Goal: Transaction & Acquisition: Purchase product/service

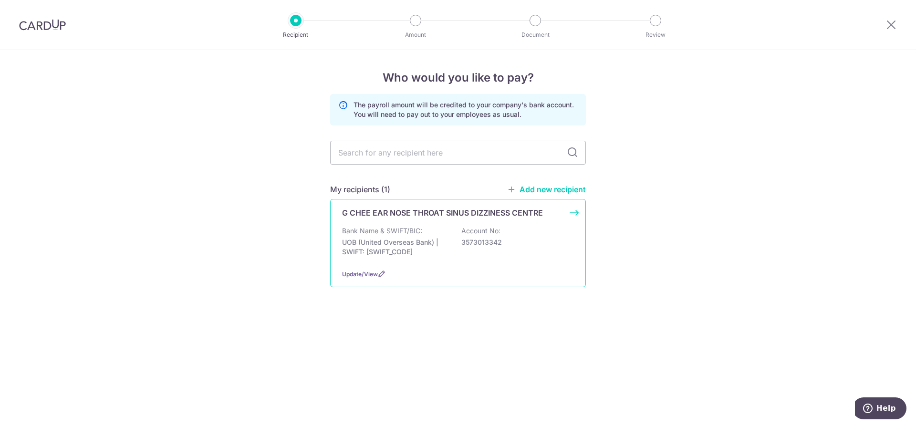
click at [385, 210] on p "G CHEE EAR NOSE THROAT SINUS DIZZINESS CENTRE" at bounding box center [442, 212] width 201 height 11
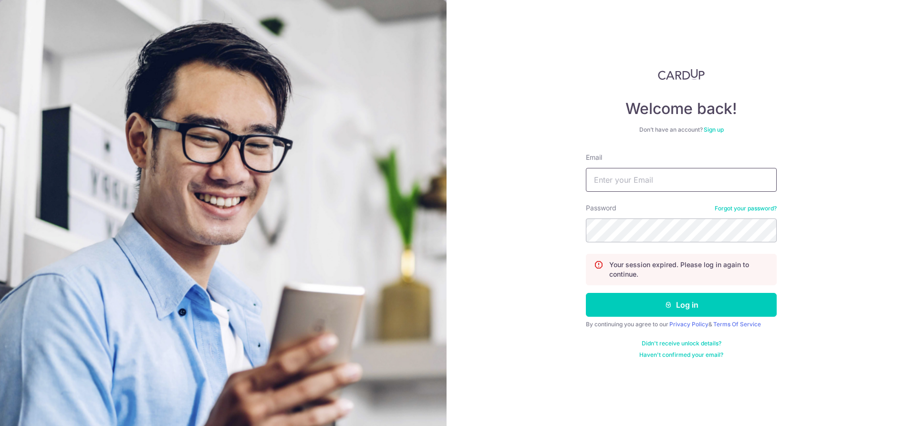
click at [615, 187] on input "Email" at bounding box center [681, 180] width 191 height 24
type input "gerardchee@yahoo.com"
click at [586, 293] on button "Log in" at bounding box center [681, 305] width 191 height 24
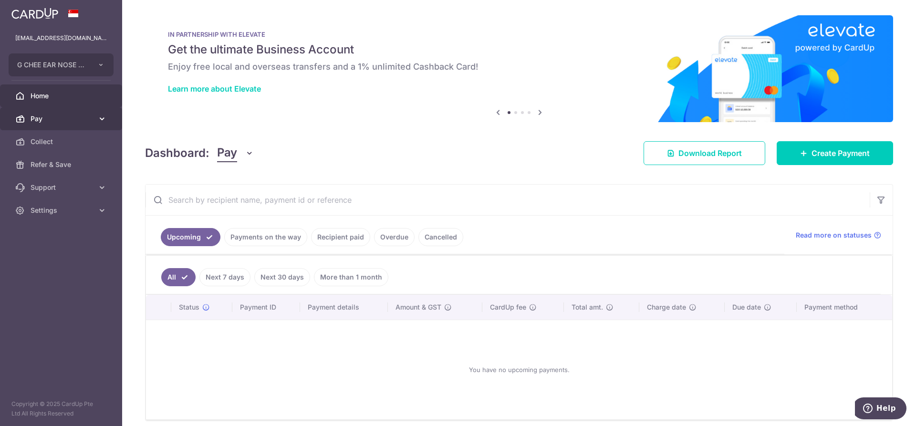
click at [45, 122] on span "Pay" at bounding box center [62, 119] width 63 height 10
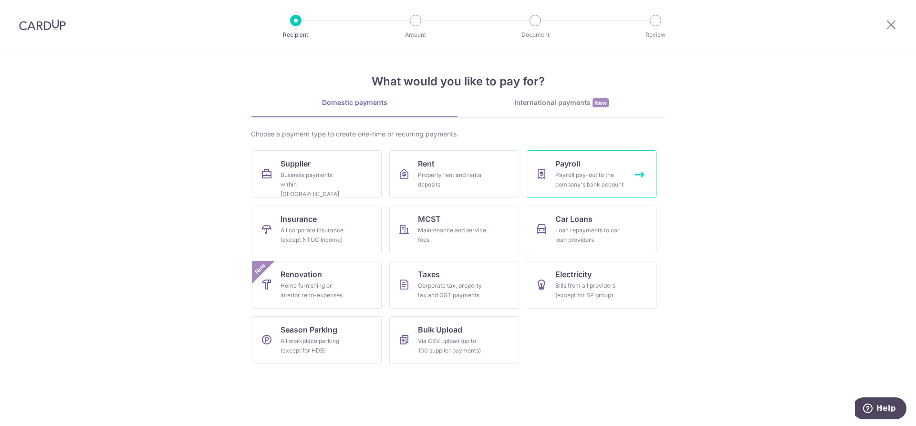
click at [575, 174] on div "Payroll pay-out to the company's bank account" at bounding box center [589, 179] width 69 height 19
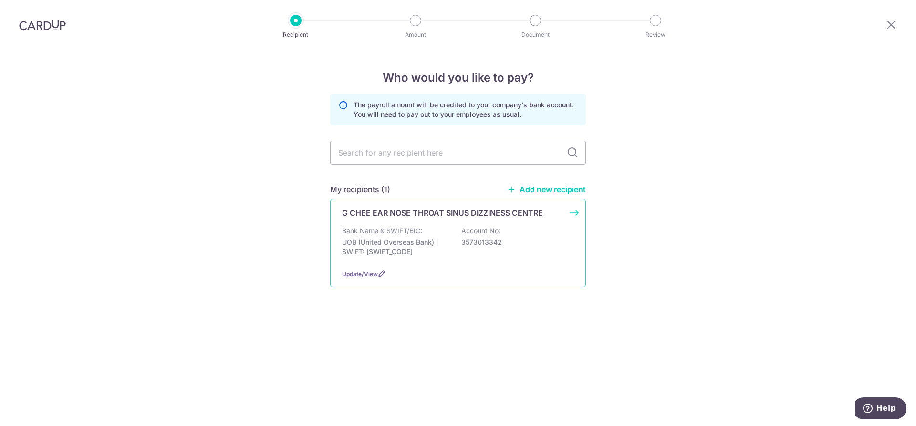
click at [491, 211] on p "G CHEE EAR NOSE THROAT SINUS DIZZINESS CENTRE" at bounding box center [442, 212] width 201 height 11
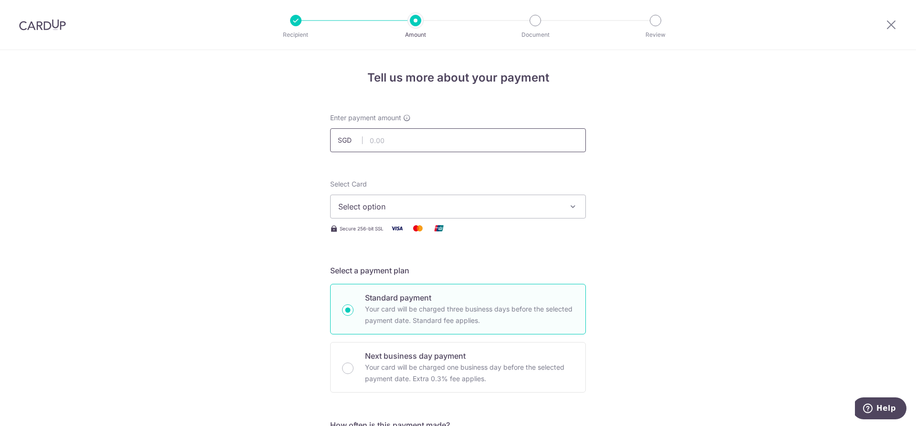
click at [394, 144] on input "text" at bounding box center [458, 140] width 256 height 24
click at [385, 144] on input "text" at bounding box center [458, 140] width 256 height 24
type input "76,000.00"
click at [409, 202] on span "Select option" at bounding box center [449, 206] width 222 height 11
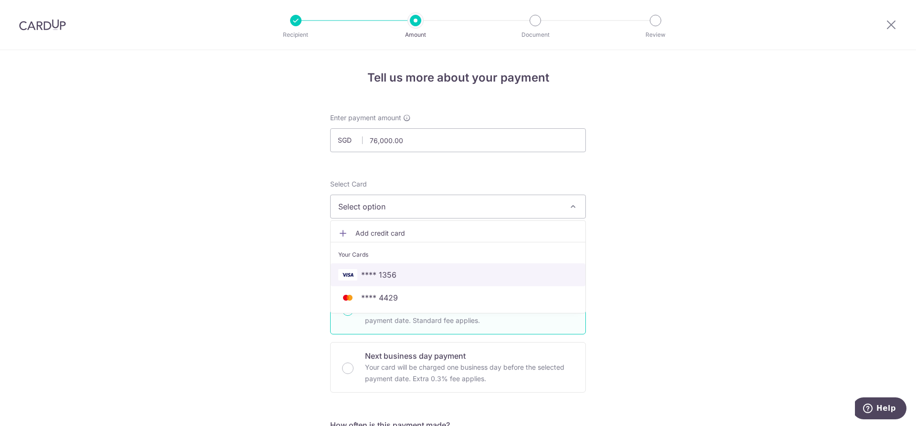
click at [385, 277] on span "**** 1356" at bounding box center [378, 274] width 35 height 11
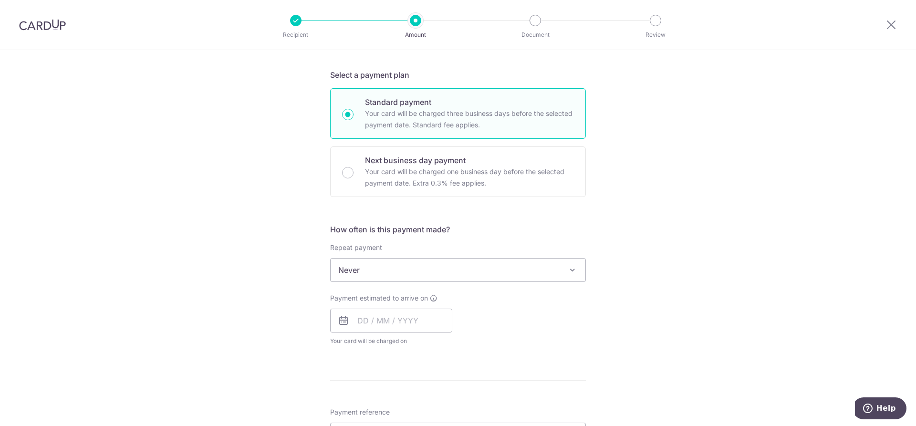
scroll to position [215, 0]
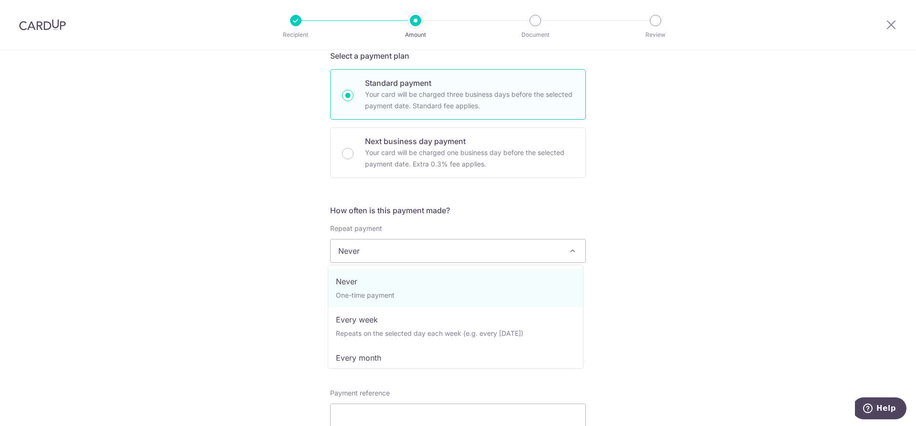
click at [403, 246] on span "Never" at bounding box center [458, 250] width 255 height 23
select select "3"
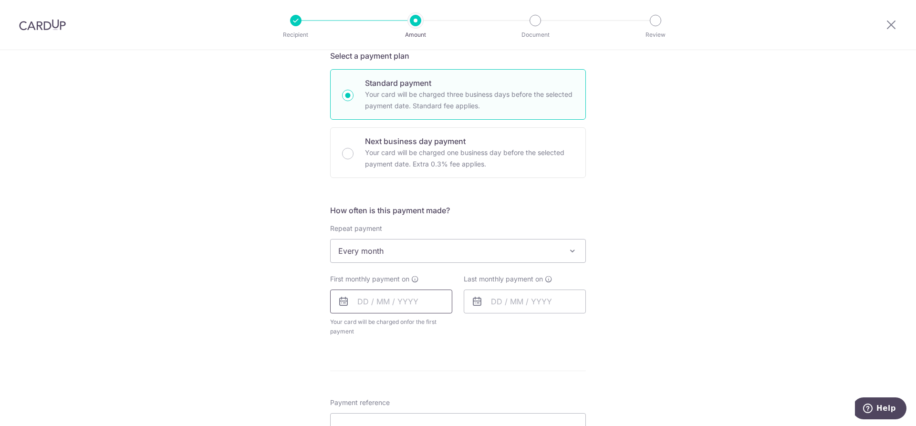
click at [359, 306] on input "text" at bounding box center [391, 302] width 122 height 24
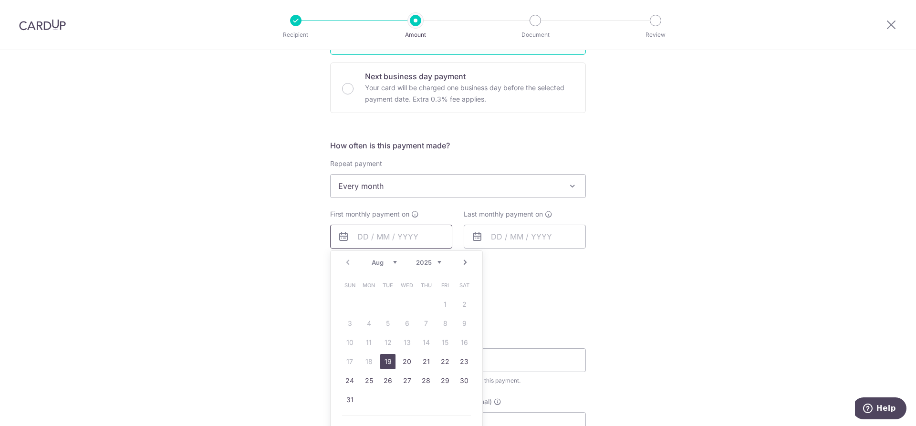
scroll to position [310, 0]
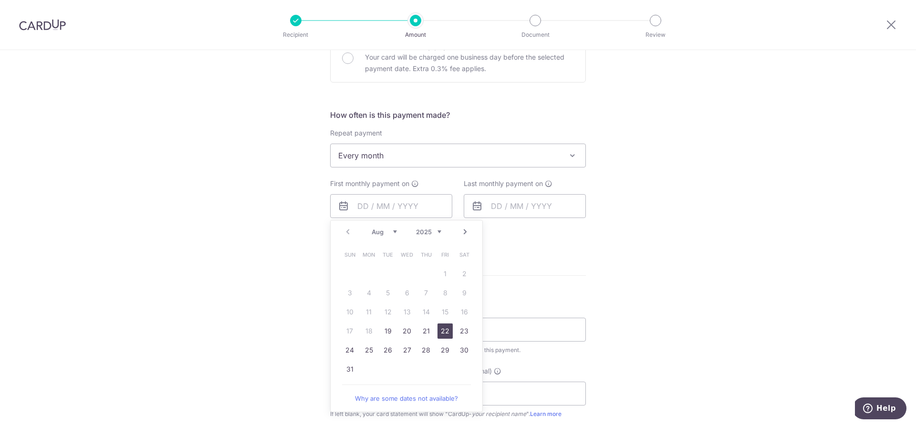
click at [445, 329] on link "22" at bounding box center [444, 330] width 15 height 15
type input "22/08/2025"
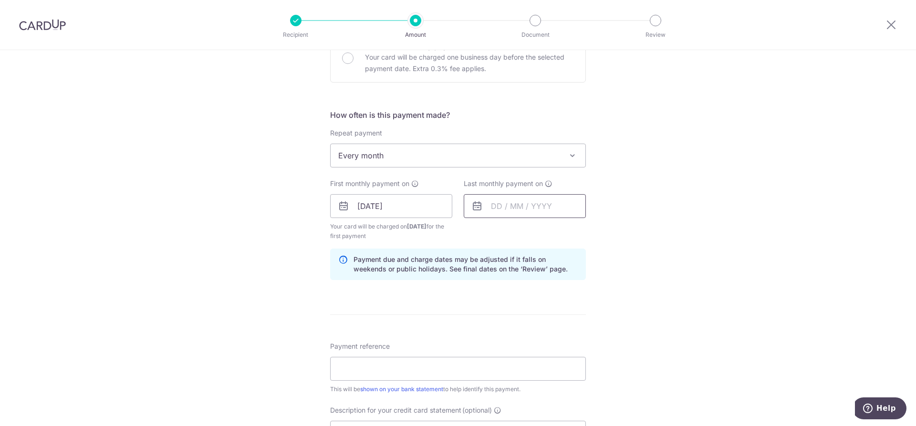
click at [489, 209] on input "text" at bounding box center [525, 206] width 122 height 24
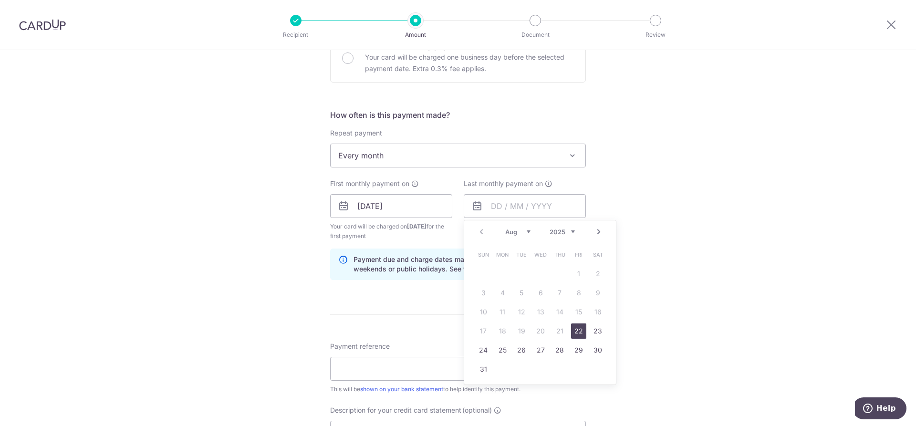
click at [596, 233] on link "Next" at bounding box center [598, 231] width 11 height 11
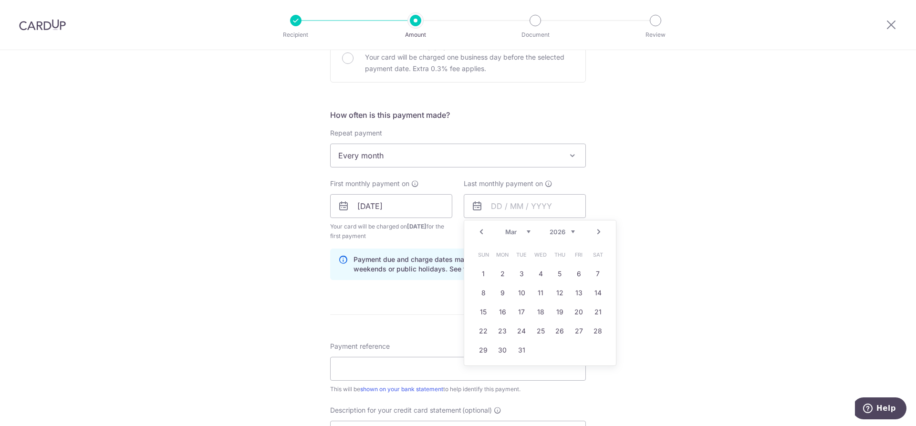
click at [596, 233] on link "Next" at bounding box center [598, 231] width 11 height 11
click at [478, 233] on link "Prev" at bounding box center [481, 231] width 11 height 11
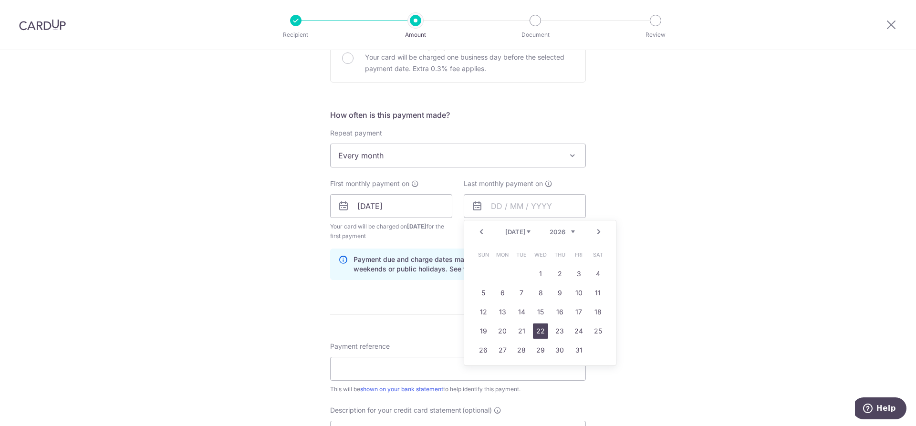
click at [536, 331] on link "22" at bounding box center [540, 330] width 15 height 15
type input "22/07/2026"
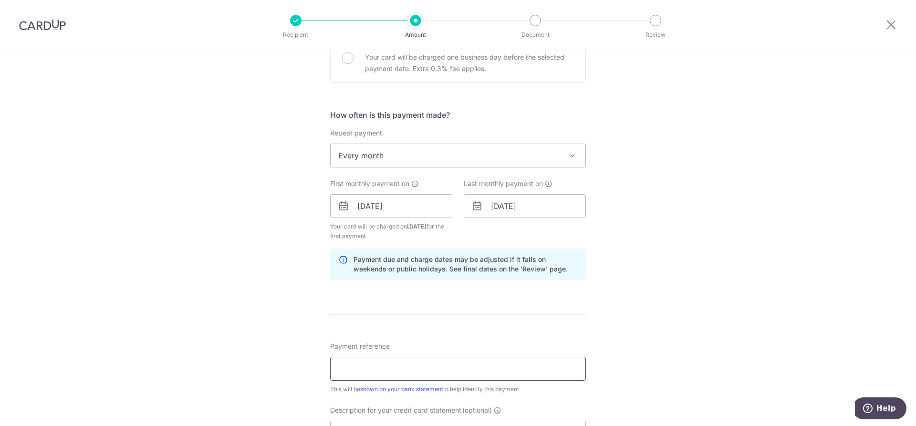
click at [354, 378] on input "Payment reference" at bounding box center [458, 369] width 256 height 24
type input "g"
type input "S"
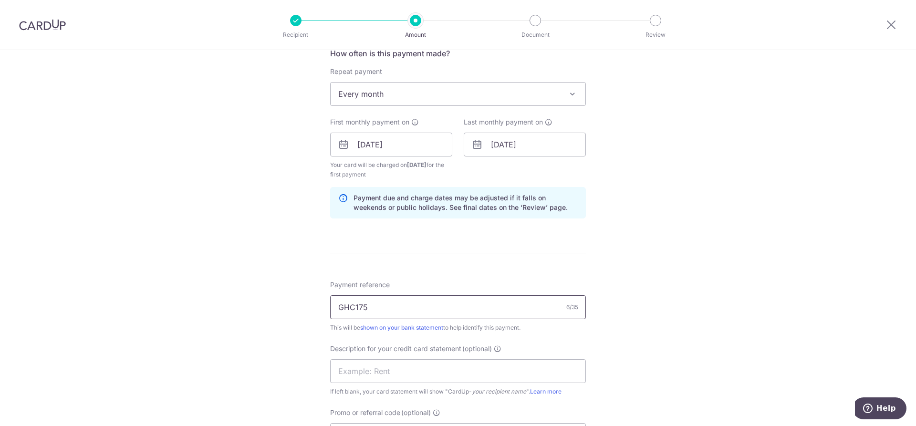
scroll to position [489, 0]
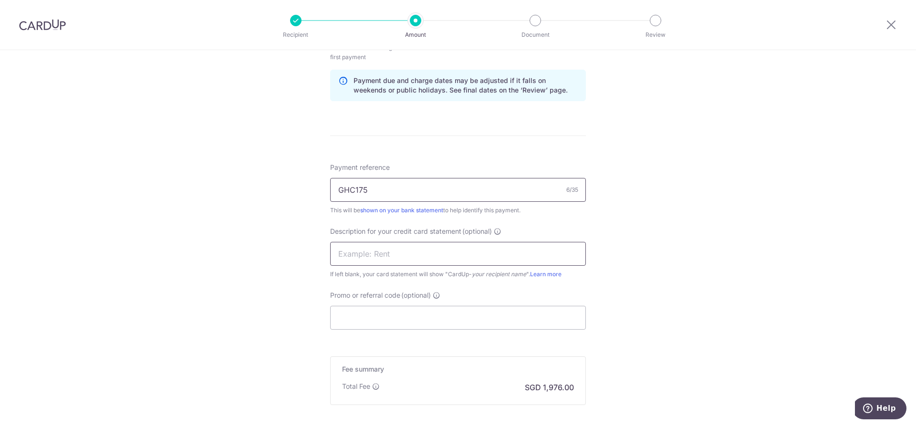
type input "GHC175"
click at [397, 259] on input "text" at bounding box center [458, 254] width 256 height 24
type input "STAFF GER AM"
click at [361, 322] on input "Promo or referral code (optional)" at bounding box center [458, 318] width 256 height 24
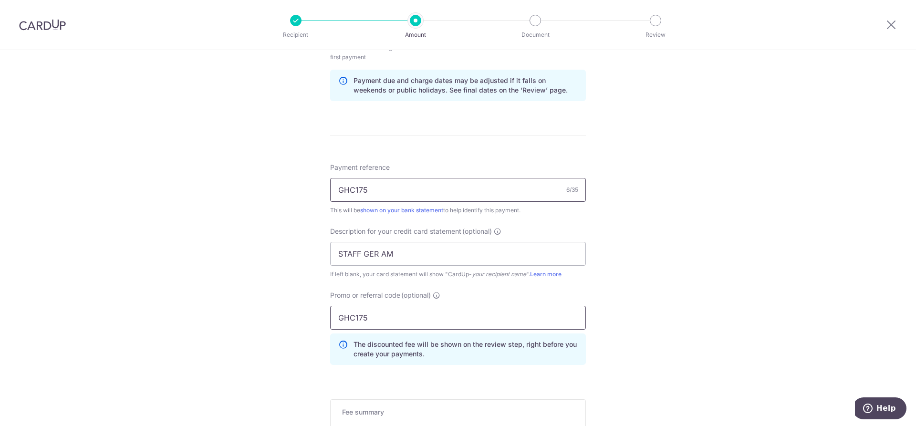
type input "GHC175"
drag, startPoint x: 379, startPoint y: 193, endPoint x: 308, endPoint y: 203, distance: 72.3
click at [308, 203] on div "Tell us more about your payment Enter payment amount SGD 76,000.00 76000.00 Sel…" at bounding box center [458, 65] width 916 height 1009
type input "T"
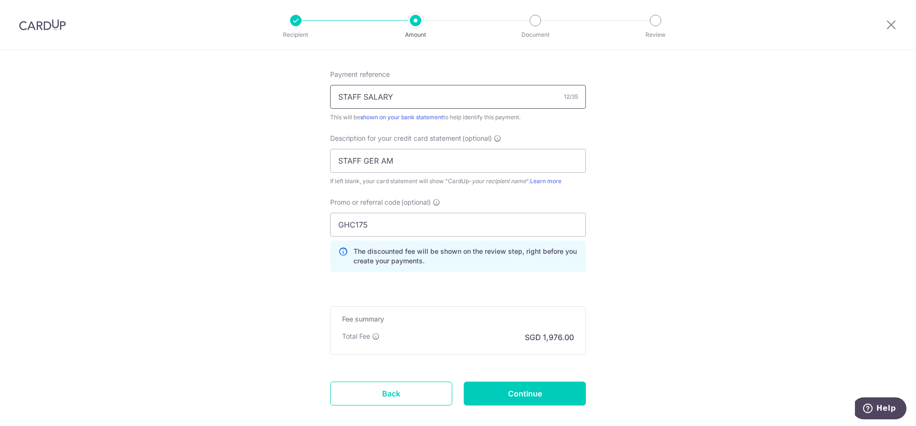
scroll to position [632, 0]
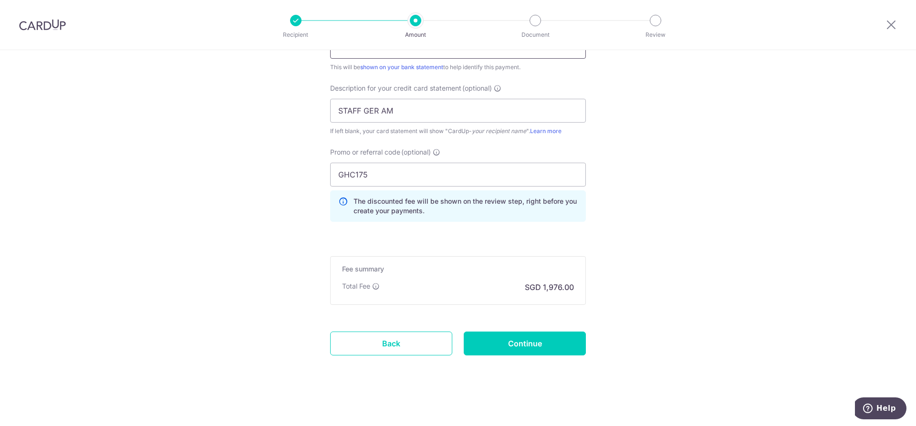
type input "STAFF SALARY"
click at [505, 338] on input "Continue" at bounding box center [525, 344] width 122 height 24
type input "Create Schedule"
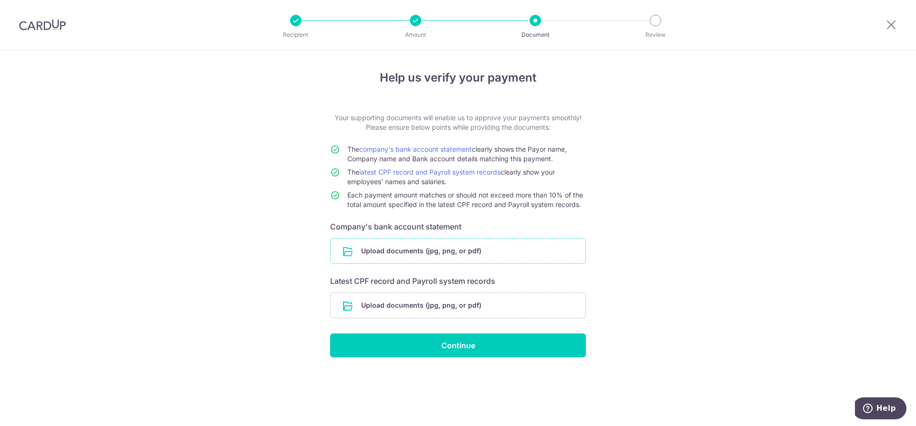
click at [407, 248] on input "file" at bounding box center [458, 251] width 255 height 25
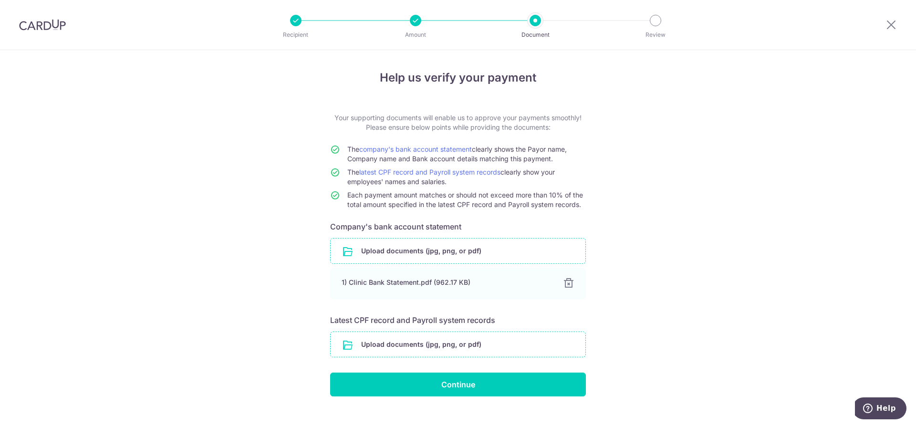
click at [380, 339] on input "file" at bounding box center [458, 344] width 255 height 25
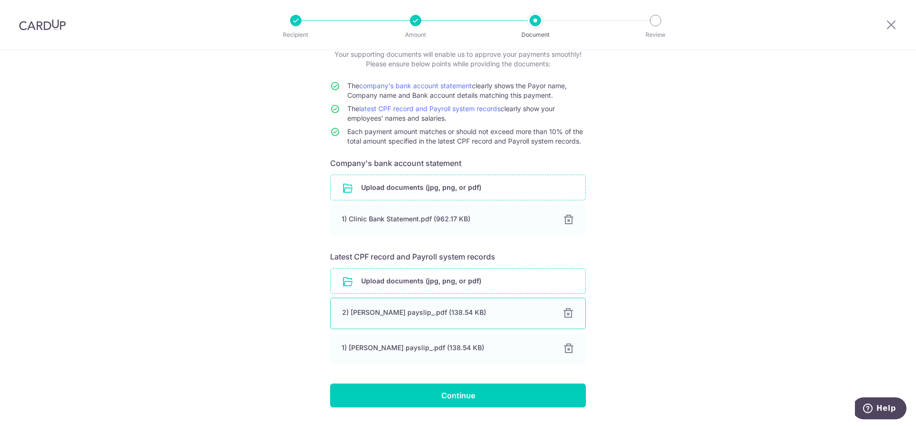
scroll to position [90, 0]
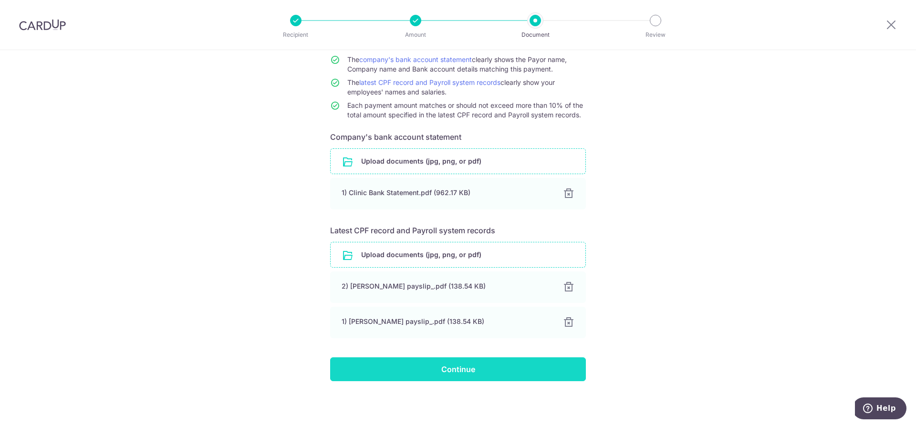
click at [467, 361] on input "Continue" at bounding box center [458, 369] width 256 height 24
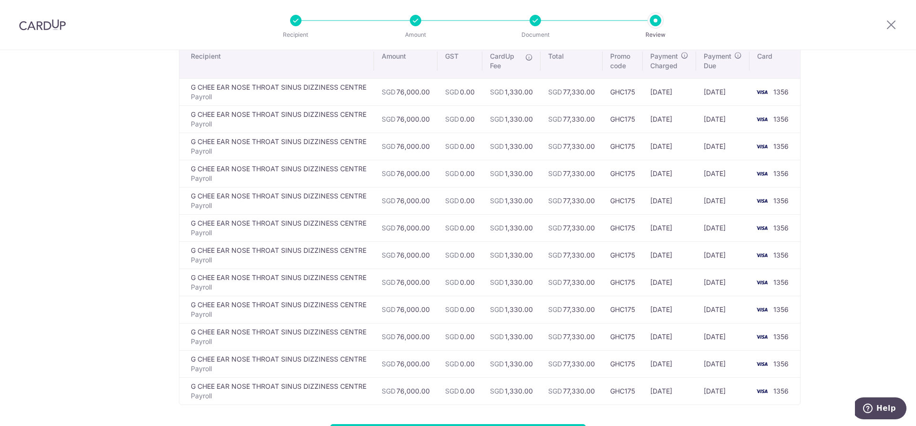
scroll to position [62, 0]
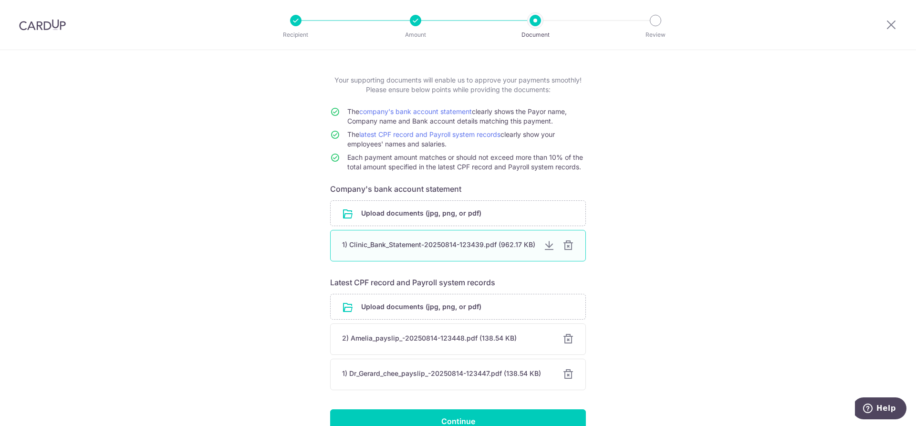
scroll to position [90, 0]
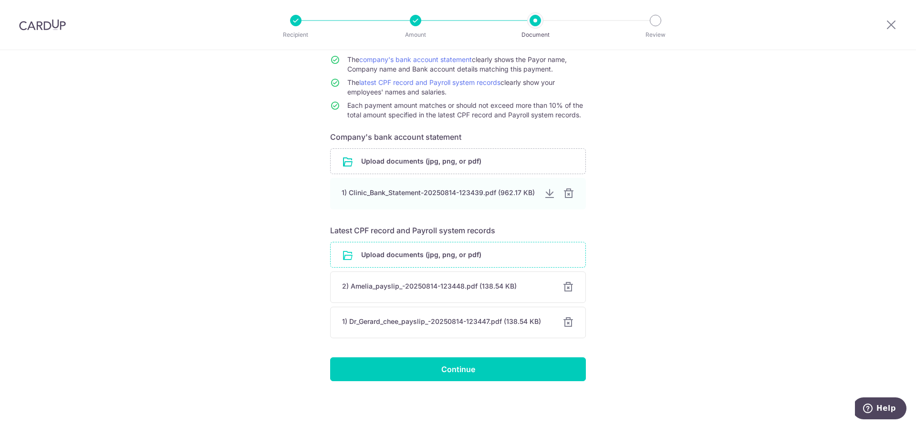
click at [419, 255] on input "file" at bounding box center [458, 254] width 255 height 25
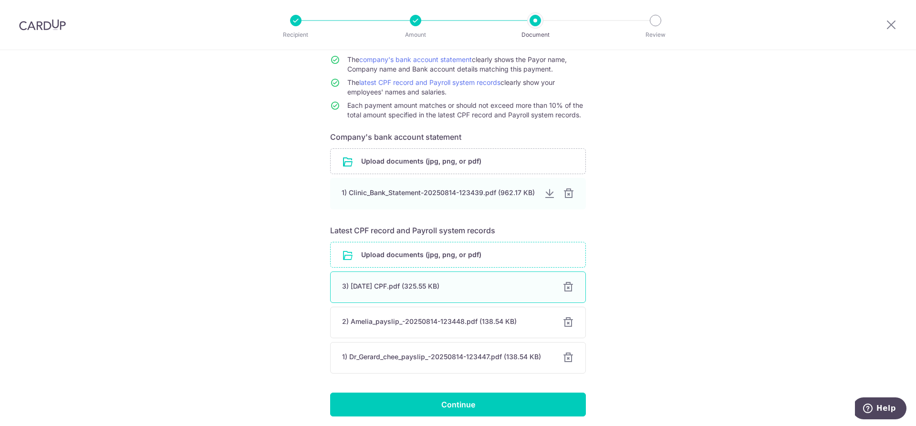
scroll to position [125, 0]
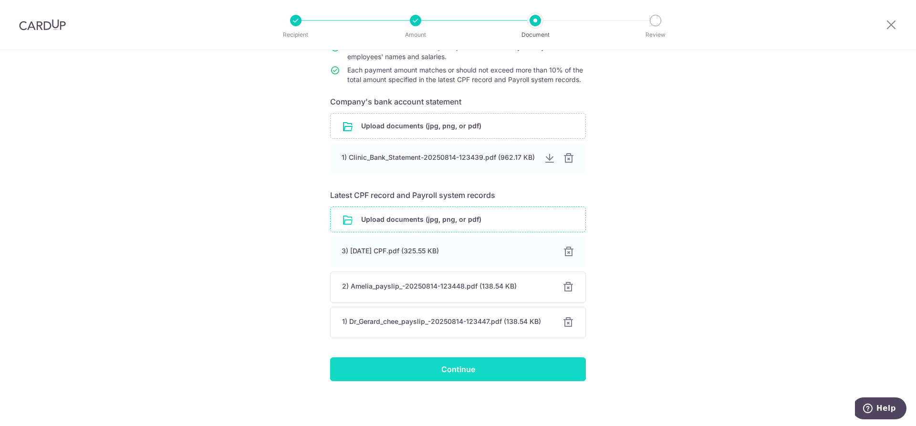
click at [459, 367] on input "Continue" at bounding box center [458, 369] width 256 height 24
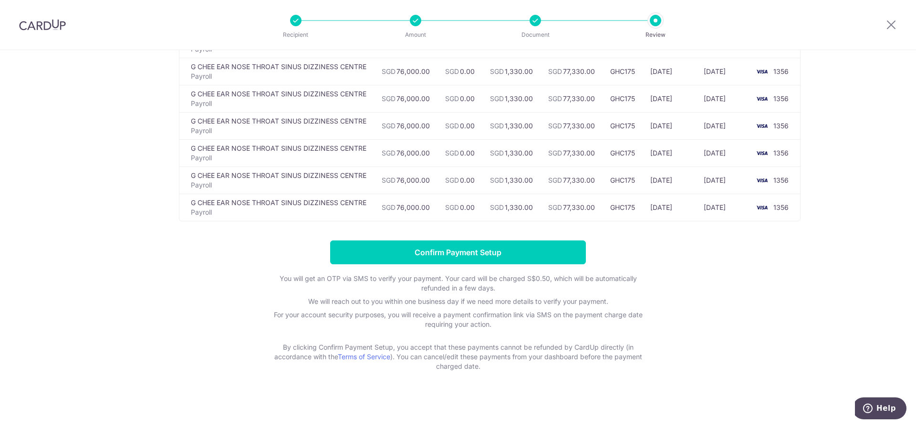
scroll to position [264, 0]
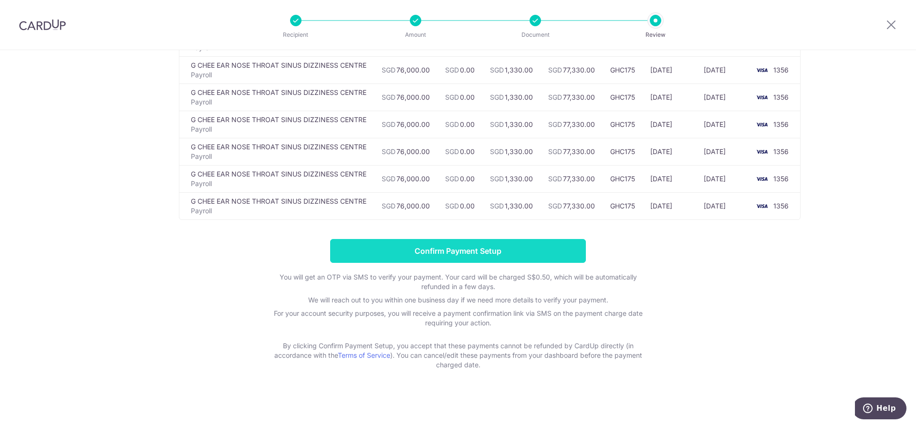
click at [461, 253] on input "Confirm Payment Setup" at bounding box center [458, 251] width 256 height 24
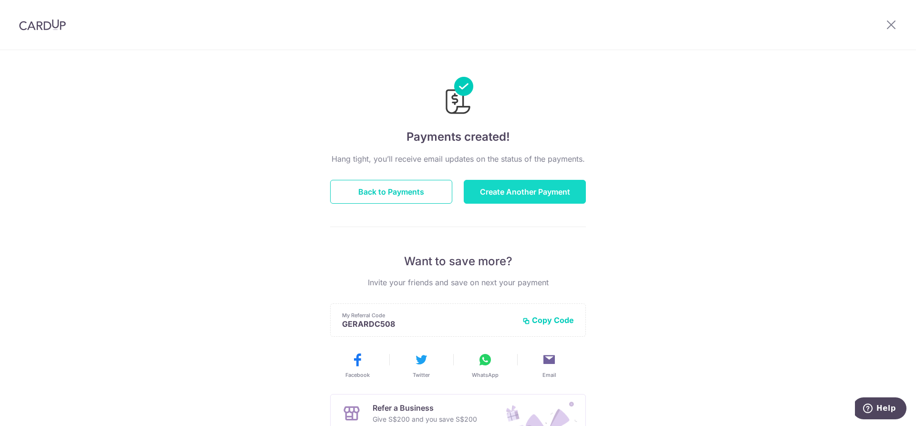
click at [519, 187] on button "Create Another Payment" at bounding box center [525, 192] width 122 height 24
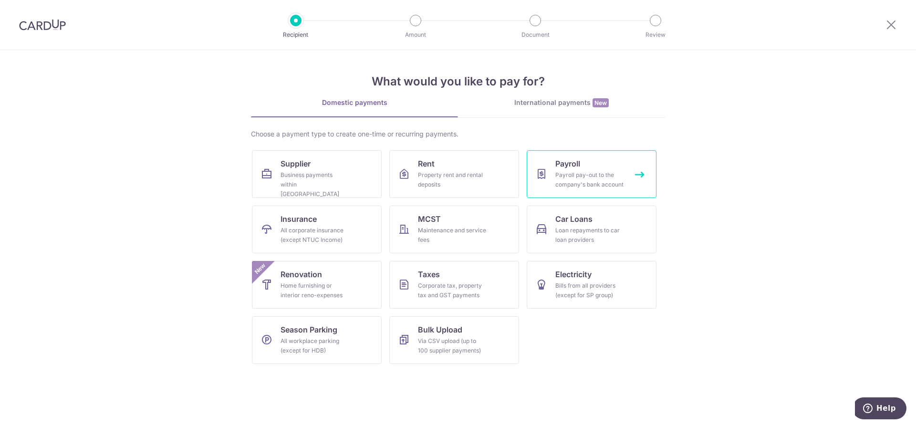
click at [570, 186] on div "Payroll pay-out to the company's bank account" at bounding box center [589, 179] width 69 height 19
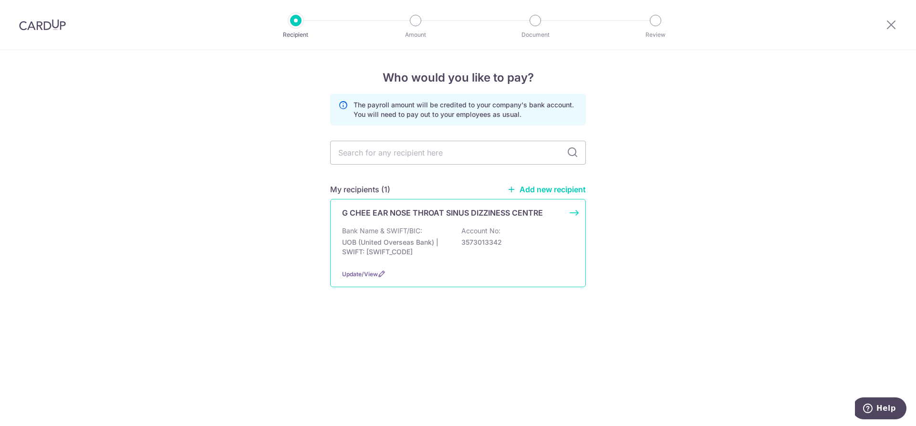
click at [408, 225] on div "G CHEE EAR NOSE THROAT SINUS DIZZINESS CENTRE Bank Name & SWIFT/BIC: UOB (Unite…" at bounding box center [458, 243] width 256 height 88
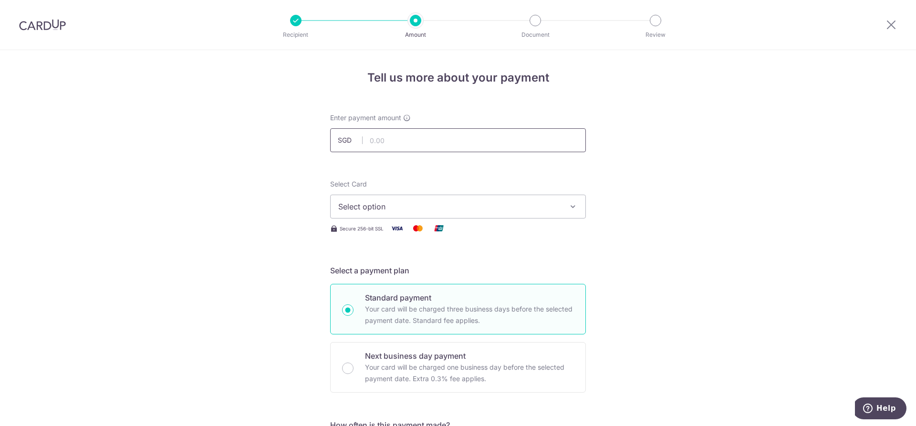
click at [381, 141] on input "text" at bounding box center [458, 140] width 256 height 24
click at [385, 145] on input "text" at bounding box center [458, 140] width 256 height 24
type input "12,280.00"
click at [338, 208] on span "Select option" at bounding box center [449, 206] width 222 height 11
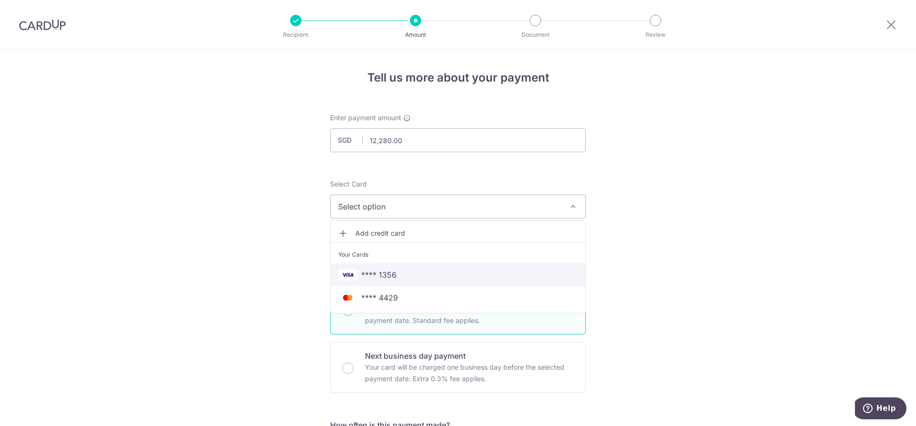
click at [366, 272] on span "**** 1356" at bounding box center [378, 274] width 35 height 11
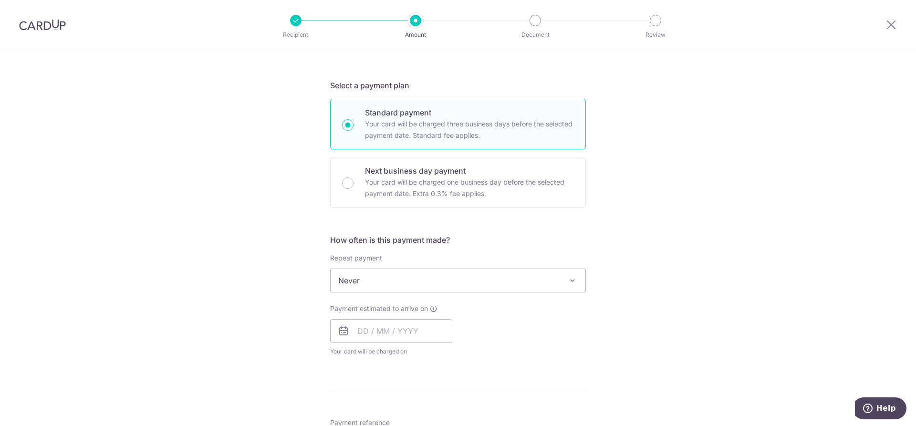
scroll to position [215, 0]
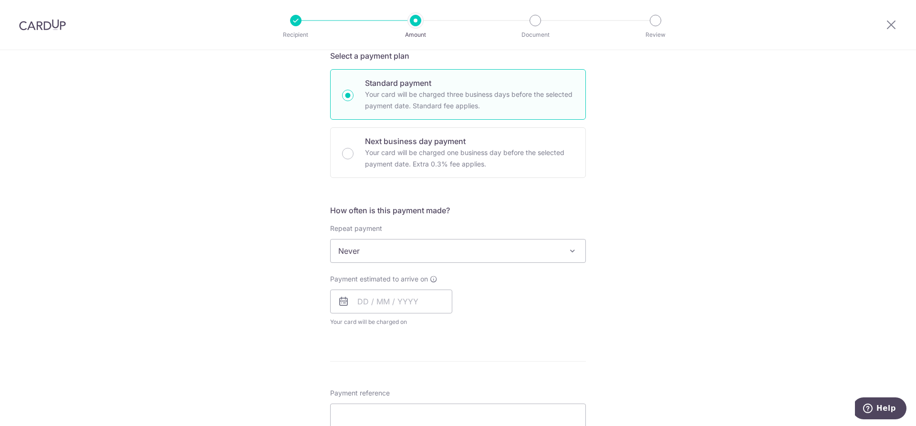
click at [361, 256] on span "Never" at bounding box center [458, 250] width 255 height 23
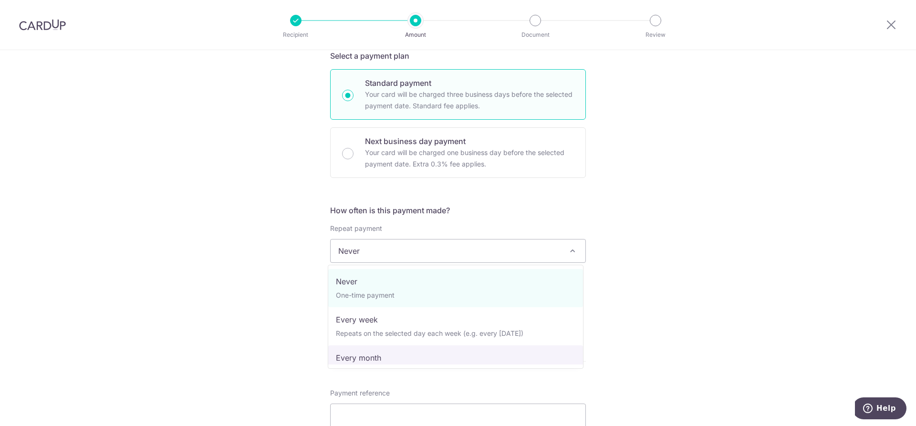
select select "3"
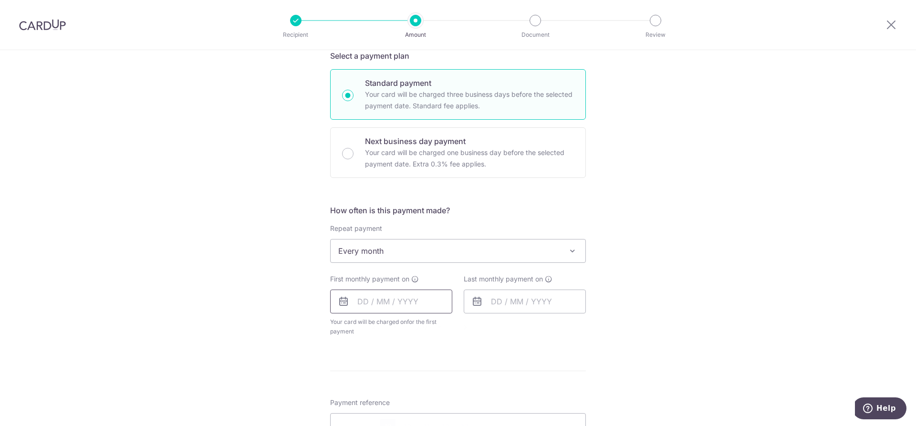
click at [357, 298] on input "text" at bounding box center [391, 302] width 122 height 24
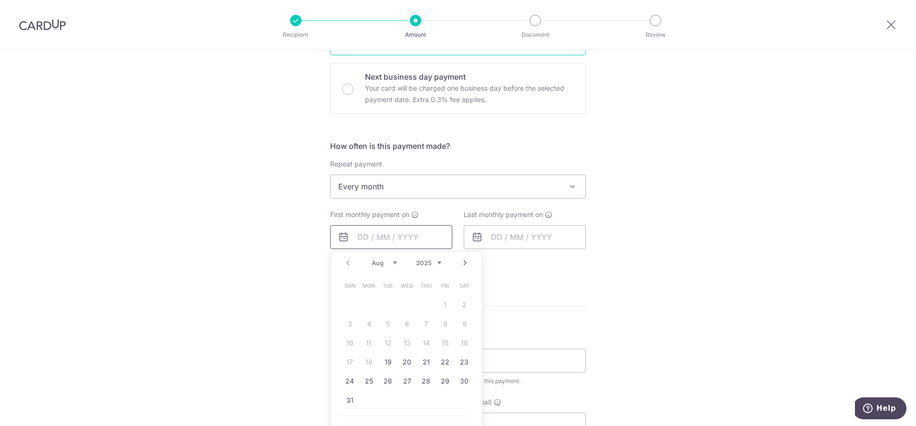
scroll to position [298, 0]
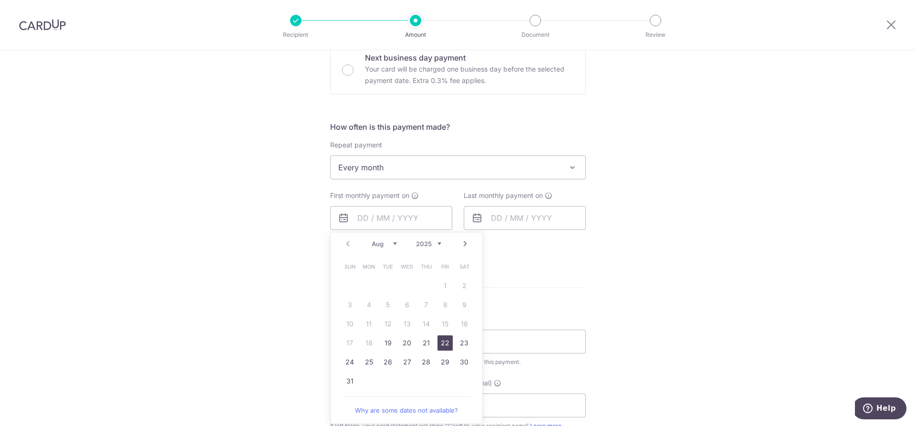
click at [445, 343] on link "22" at bounding box center [444, 342] width 15 height 15
type input "22/08/2025"
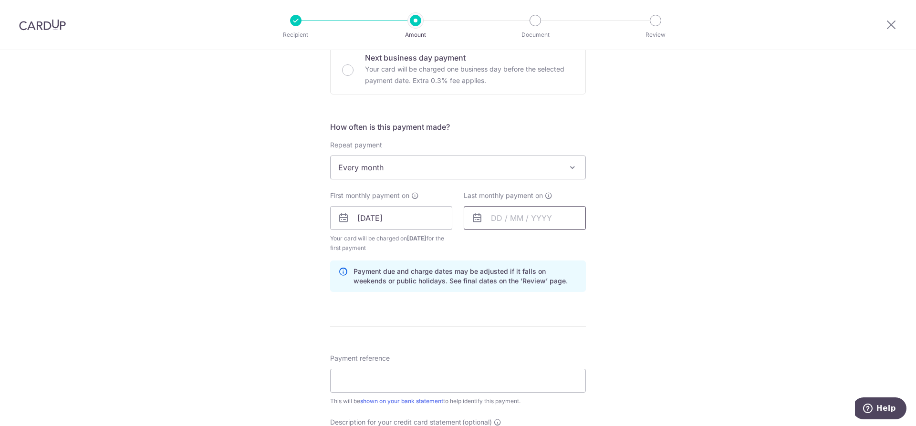
click at [491, 218] on input "text" at bounding box center [525, 218] width 122 height 24
click at [595, 244] on link "Next" at bounding box center [598, 243] width 11 height 11
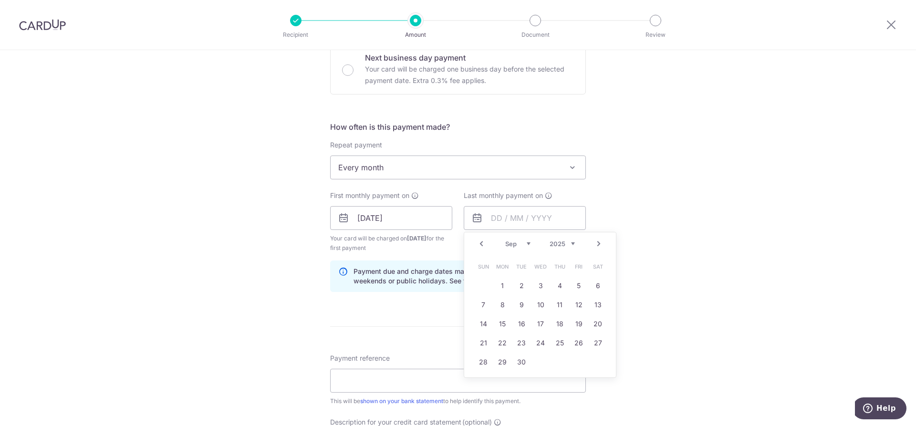
click at [595, 244] on link "Next" at bounding box center [598, 243] width 11 height 11
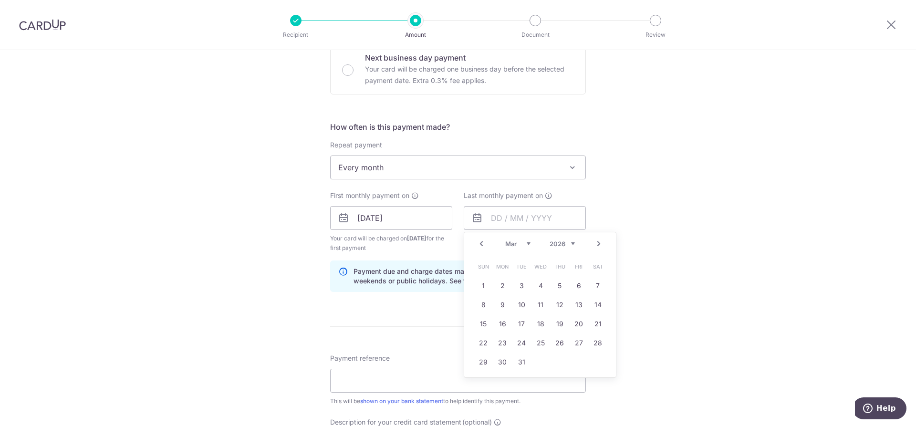
click at [595, 244] on link "Next" at bounding box center [598, 243] width 11 height 11
click at [536, 340] on link "22" at bounding box center [540, 342] width 15 height 15
type input "22/07/2026"
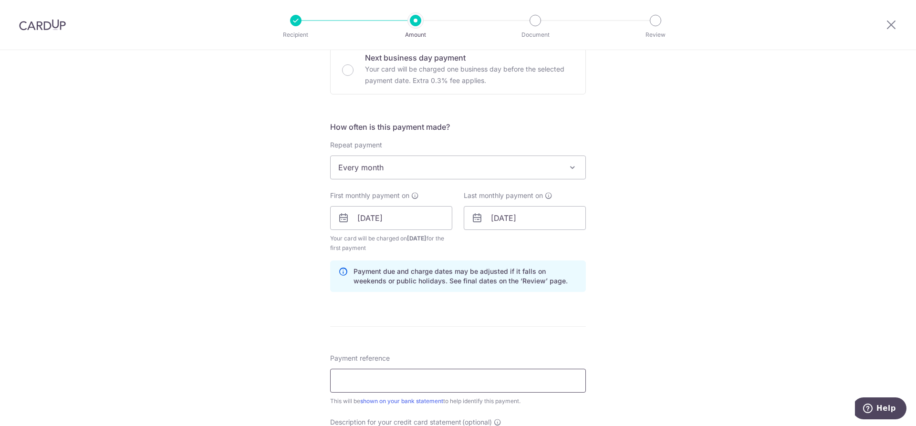
click at [361, 381] on input "Payment reference" at bounding box center [458, 381] width 256 height 24
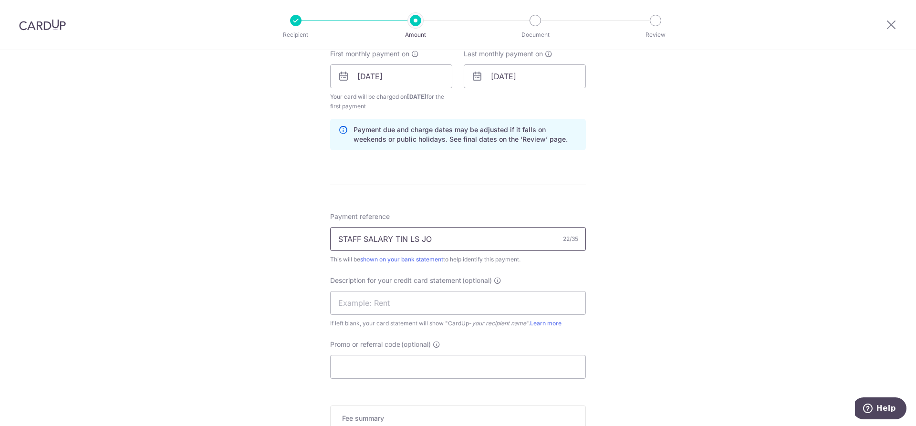
scroll to position [465, 0]
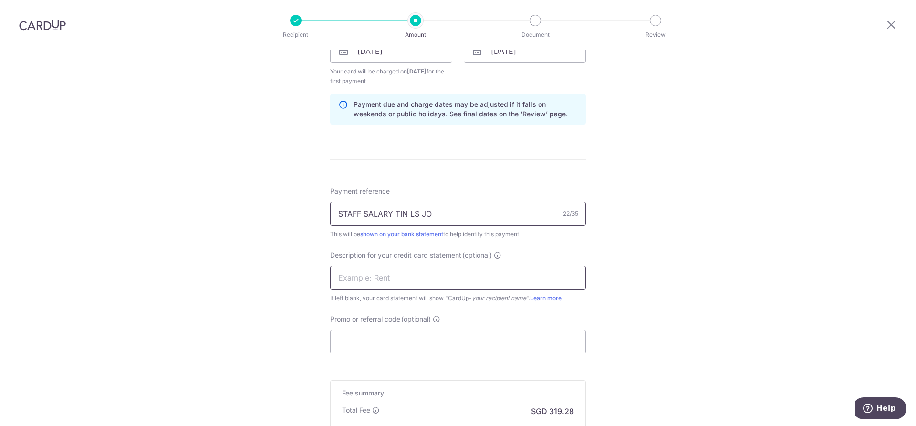
type input "STAFF SALARY TIN LS JO"
click at [363, 281] on input "text" at bounding box center [458, 278] width 256 height 24
drag, startPoint x: 407, startPoint y: 277, endPoint x: 332, endPoint y: 291, distance: 76.6
click at [332, 291] on div "Description for your credit card statement (optional) STAFF SALARY TI If left b…" at bounding box center [458, 276] width 256 height 52
type input "TIN LS JO SAL"
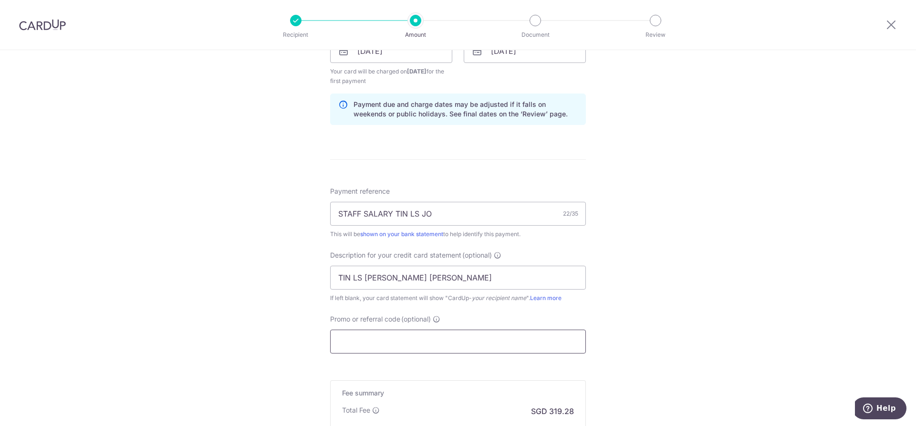
click at [378, 336] on input "Promo or referral code (optional)" at bounding box center [458, 342] width 256 height 24
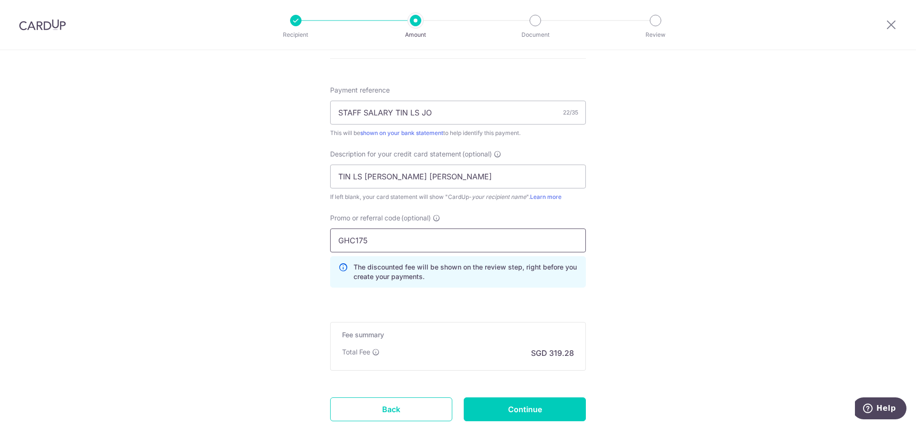
scroll to position [596, 0]
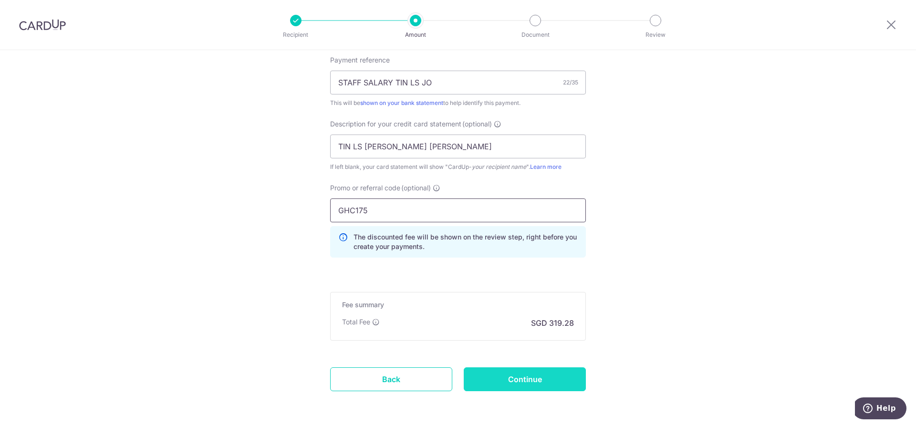
type input "GHC175"
click at [497, 380] on input "Continue" at bounding box center [525, 379] width 122 height 24
type input "Create Schedule"
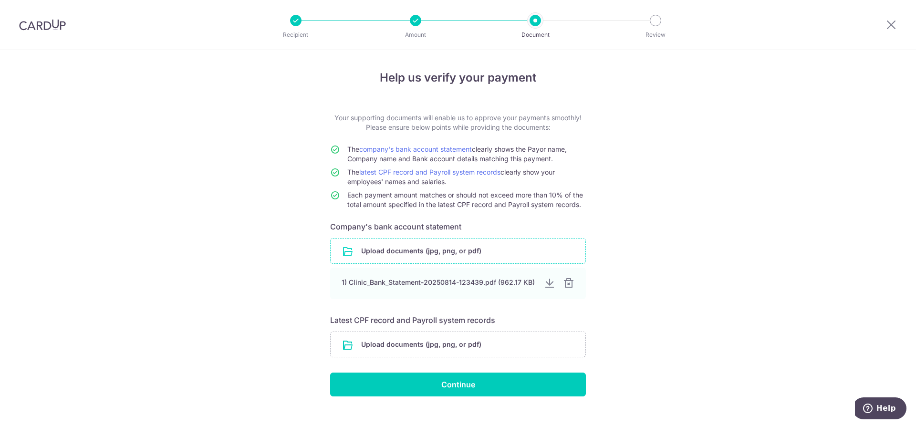
click at [389, 250] on input "file" at bounding box center [458, 251] width 255 height 25
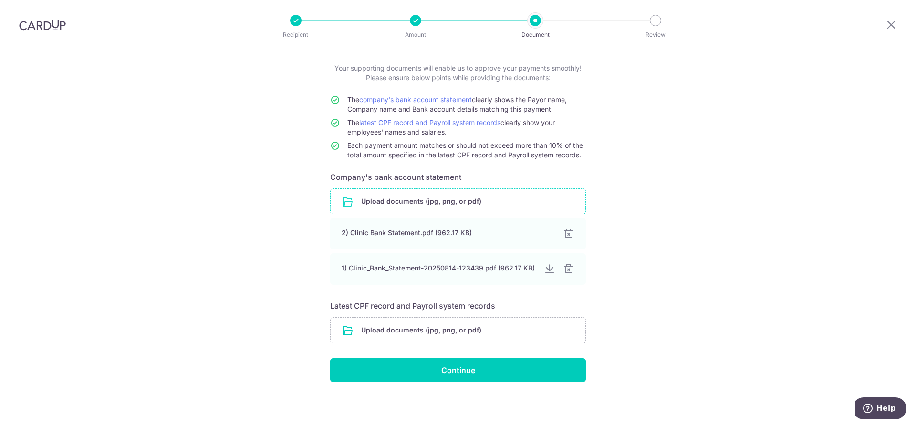
scroll to position [51, 0]
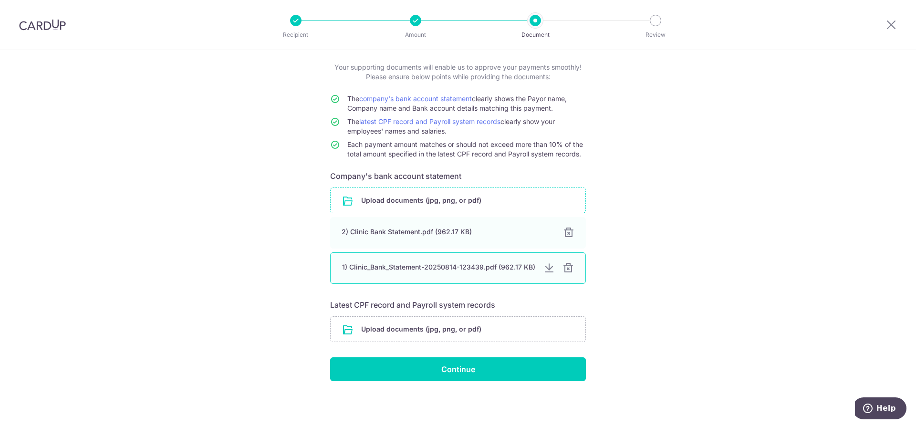
click at [567, 267] on div at bounding box center [567, 267] width 11 height 11
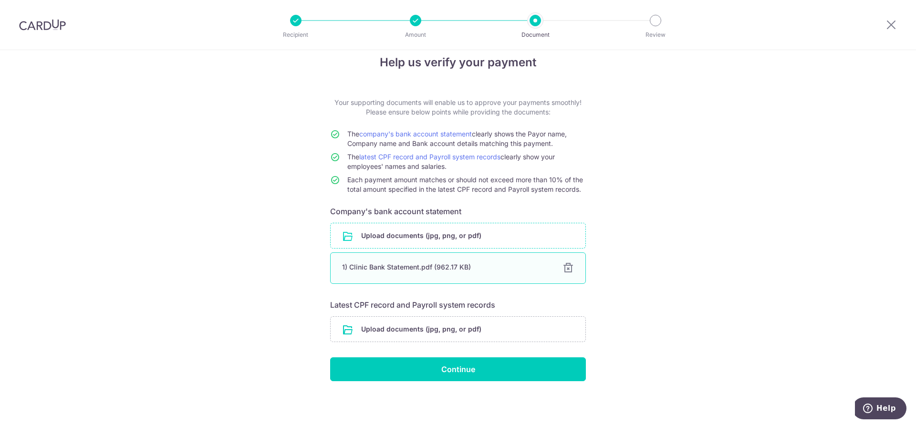
click at [418, 270] on div "1) Clinic Bank Statement.pdf (962.17 KB)" at bounding box center [446, 267] width 209 height 10
click at [519, 269] on div "1) Clinic Bank Statement.pdf (962.17 KB)" at bounding box center [446, 267] width 209 height 10
click at [384, 324] on input "file" at bounding box center [458, 329] width 255 height 25
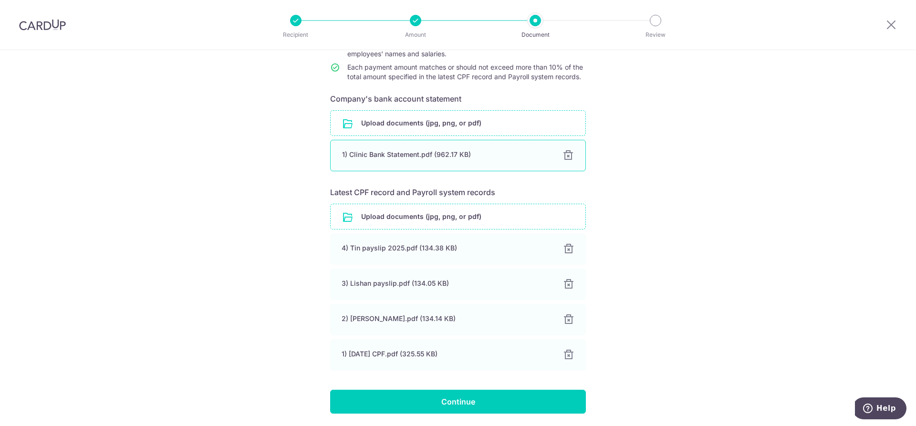
scroll to position [160, 0]
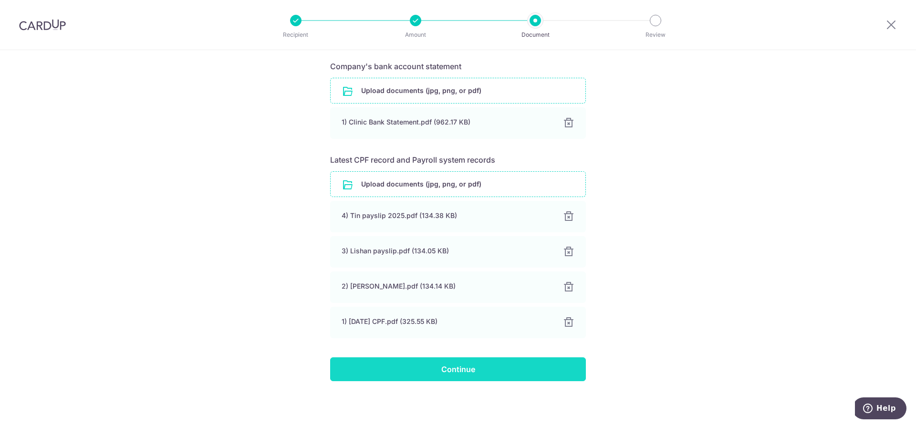
click at [463, 372] on input "Continue" at bounding box center [458, 369] width 256 height 24
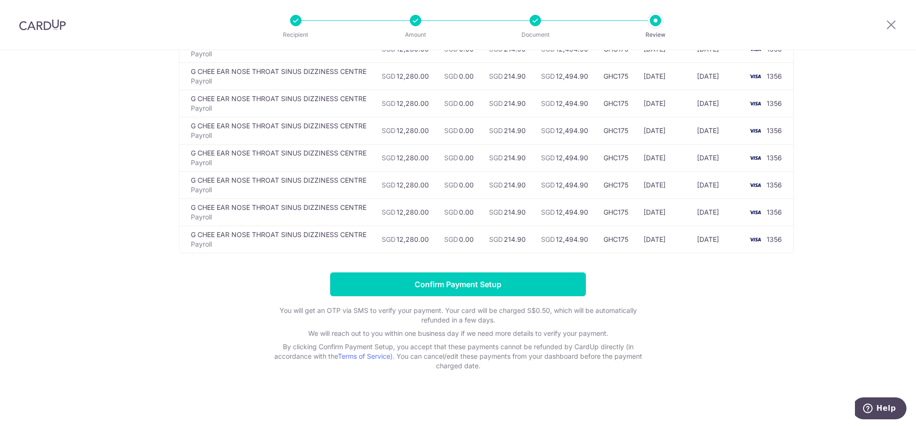
scroll to position [232, 0]
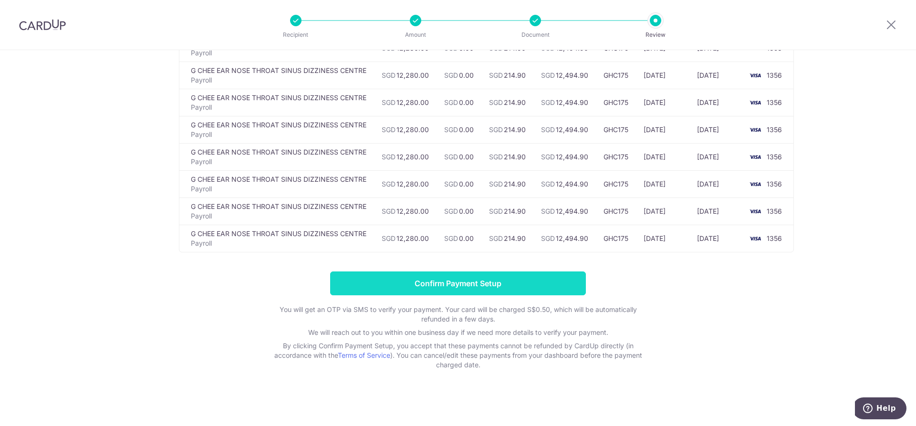
click at [452, 286] on input "Confirm Payment Setup" at bounding box center [458, 283] width 256 height 24
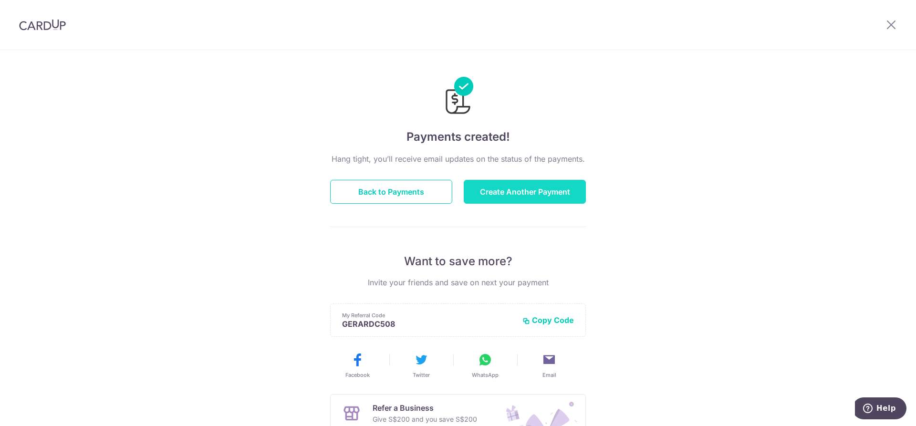
click at [505, 193] on button "Create Another Payment" at bounding box center [525, 192] width 122 height 24
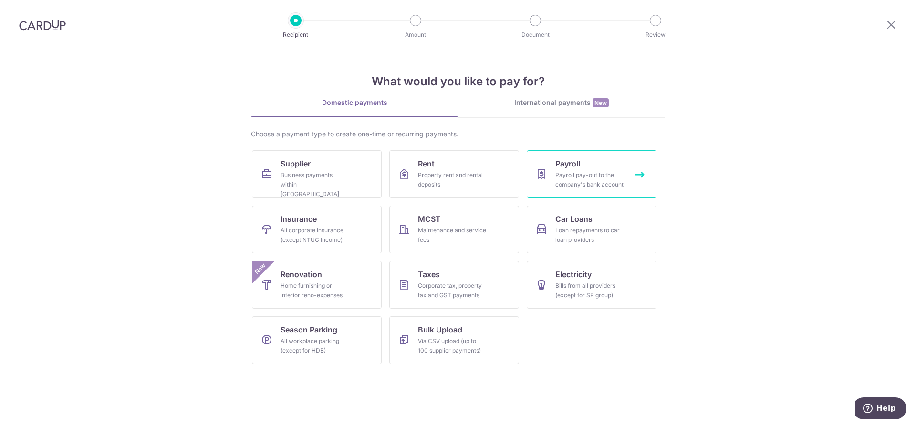
click at [559, 166] on span "Payroll" at bounding box center [567, 163] width 25 height 11
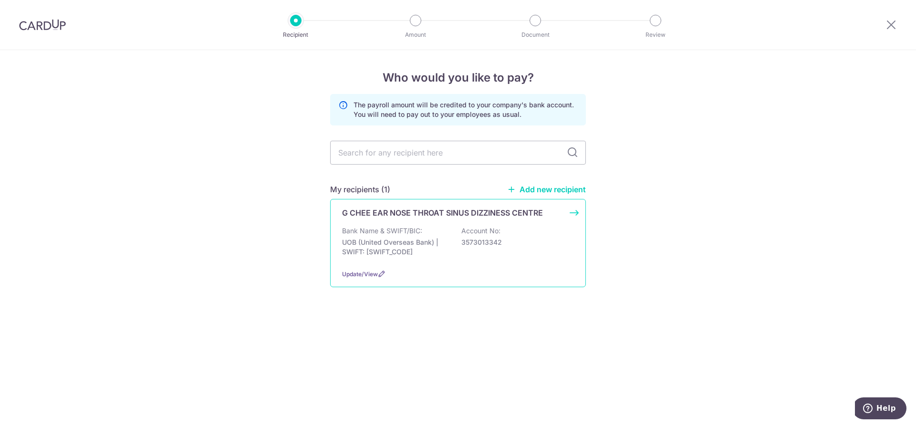
click at [386, 213] on p "G CHEE EAR NOSE THROAT SINUS DIZZINESS CENTRE" at bounding box center [442, 212] width 201 height 11
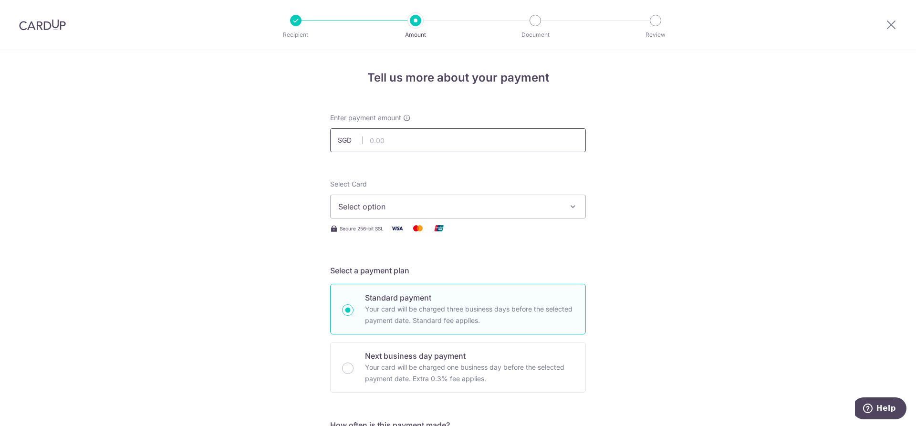
click at [374, 140] on input "text" at bounding box center [458, 140] width 256 height 24
type input "9,050.00"
click at [372, 211] on span "Select option" at bounding box center [449, 206] width 222 height 11
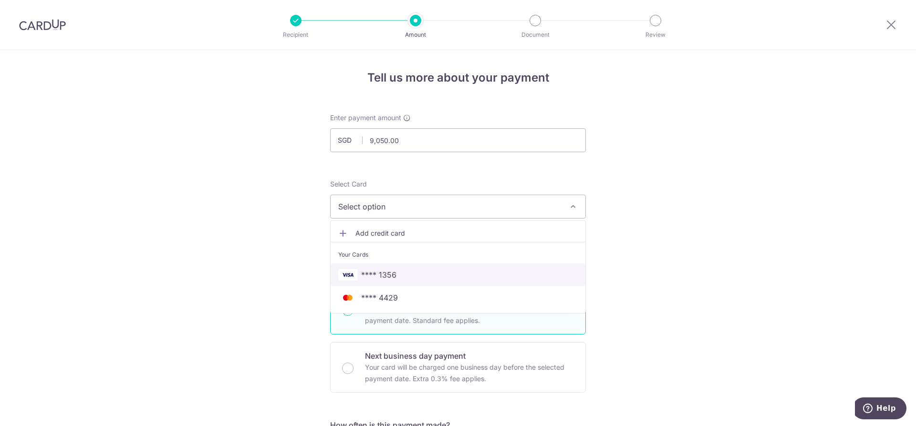
click at [381, 270] on span "**** 1356" at bounding box center [378, 274] width 35 height 11
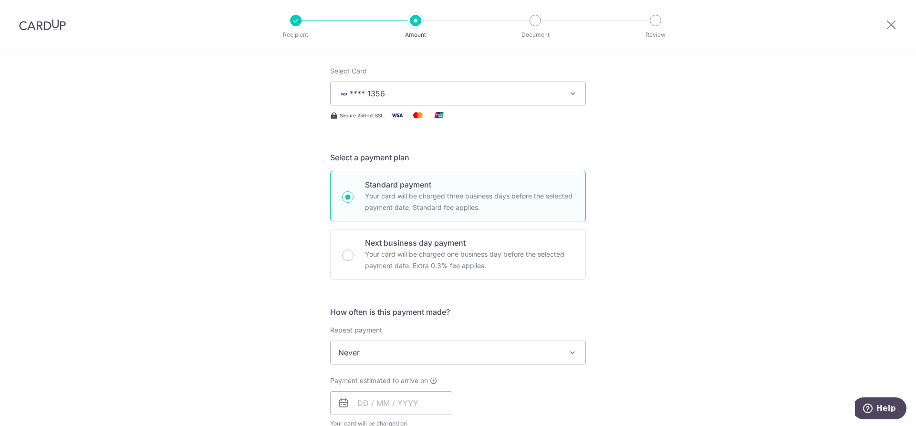
scroll to position [143, 0]
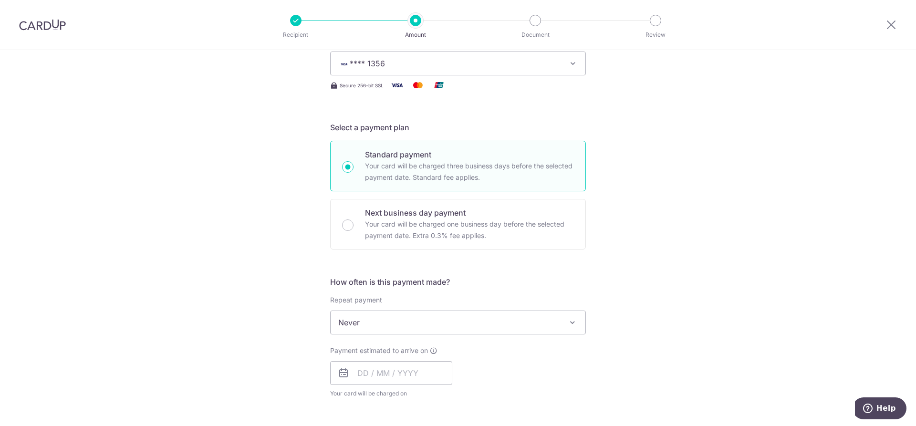
click at [365, 323] on span "Never" at bounding box center [458, 322] width 255 height 23
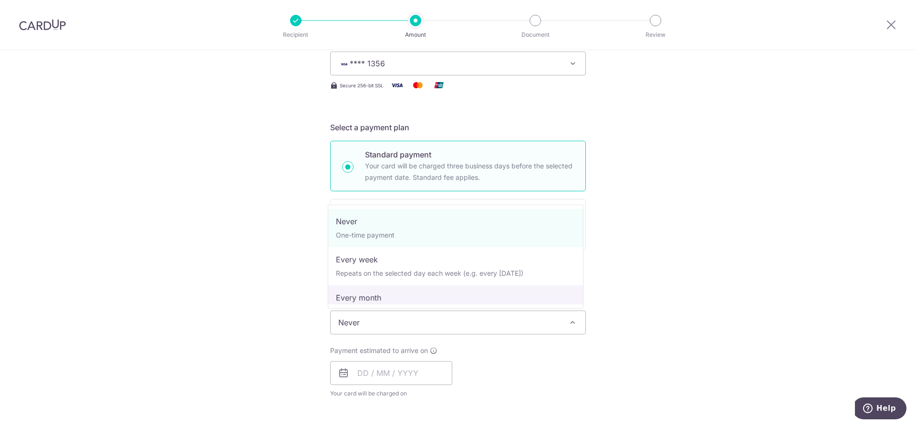
select select "3"
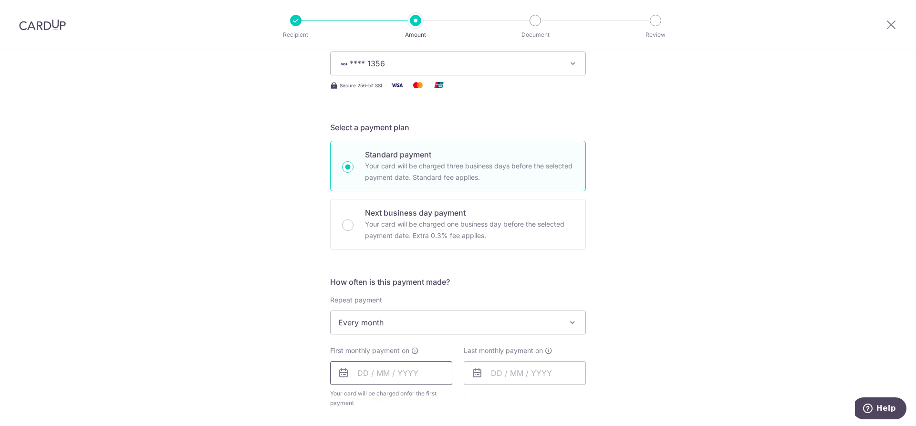
click at [362, 373] on input "text" at bounding box center [391, 373] width 122 height 24
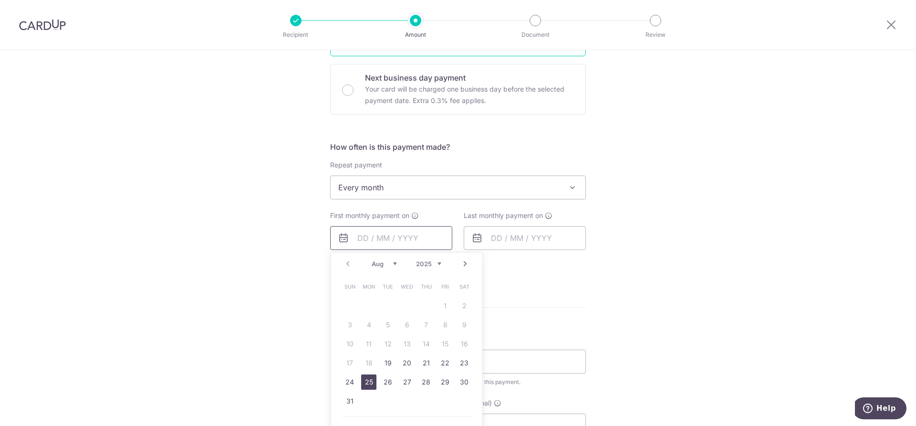
scroll to position [286, 0]
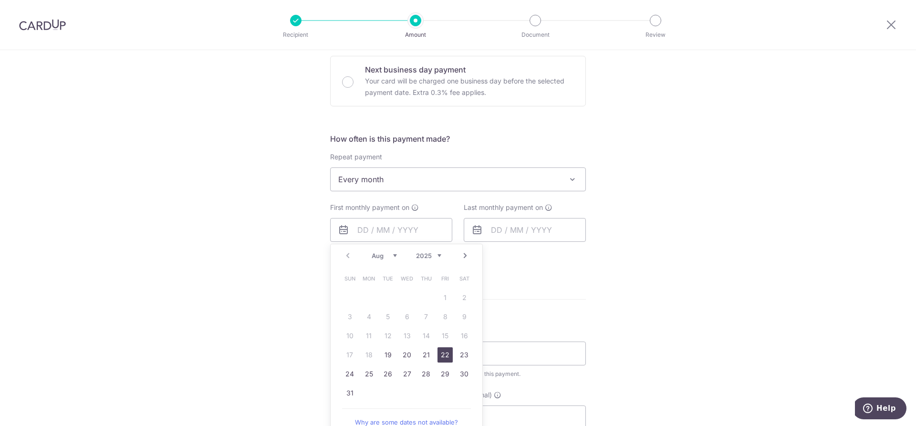
click at [443, 354] on link "22" at bounding box center [444, 354] width 15 height 15
type input "[DATE]"
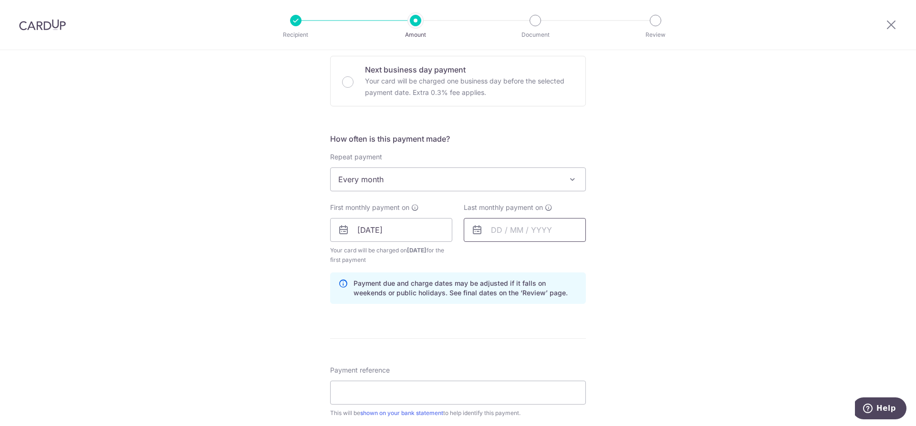
click at [496, 232] on input "text" at bounding box center [525, 230] width 122 height 24
click at [595, 255] on link "Next" at bounding box center [598, 255] width 11 height 11
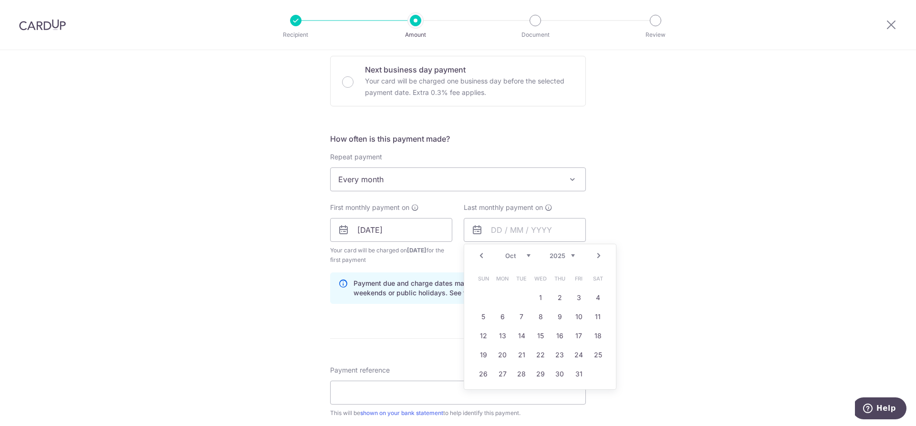
click at [595, 255] on link "Next" at bounding box center [598, 255] width 11 height 11
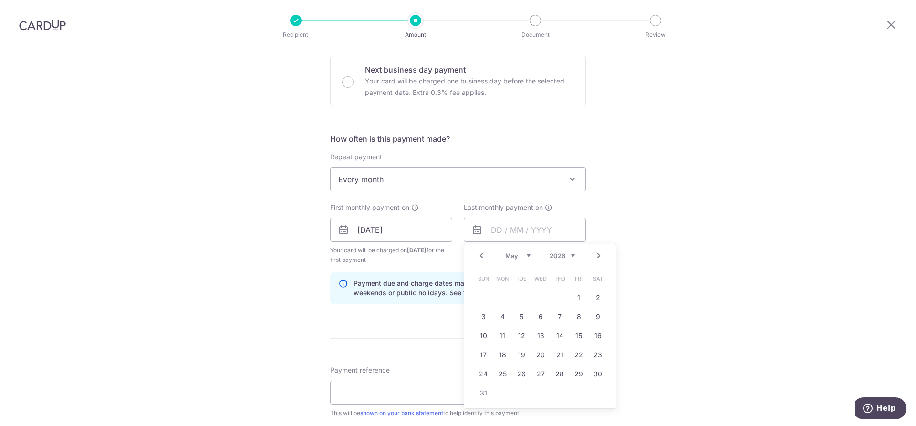
click at [595, 255] on link "Next" at bounding box center [598, 255] width 11 height 11
click at [537, 353] on link "22" at bounding box center [540, 354] width 15 height 15
type input "[DATE]"
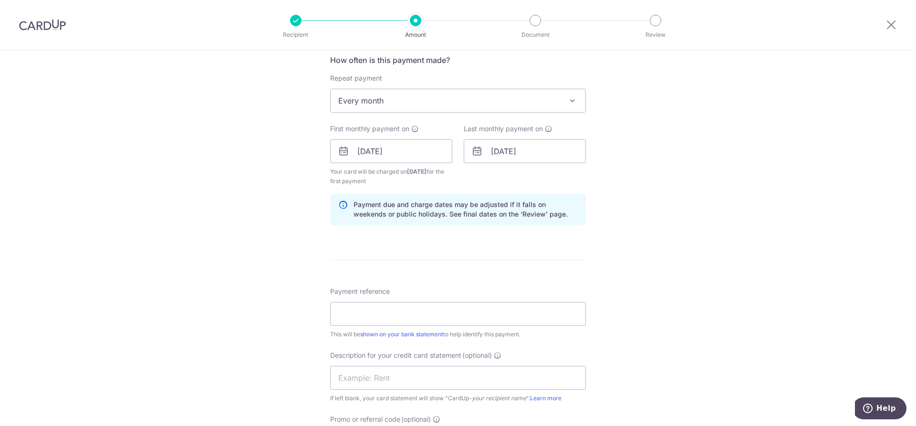
scroll to position [405, 0]
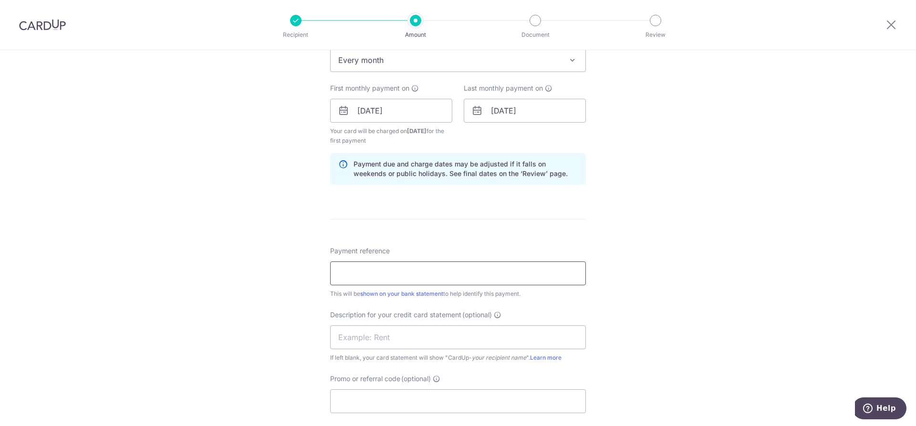
click at [343, 278] on input "Payment reference" at bounding box center [458, 273] width 256 height 24
type input "SALARY JAS EIL"
click at [353, 334] on input "text" at bounding box center [458, 337] width 256 height 24
type input "JAS EIL SALARY"
click at [353, 398] on input "Promo or referral code (optional)" at bounding box center [458, 401] width 256 height 24
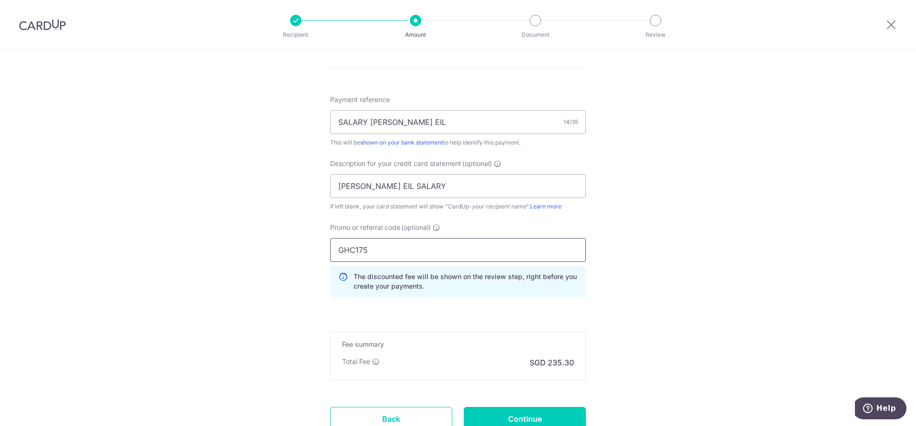
scroll to position [561, 0]
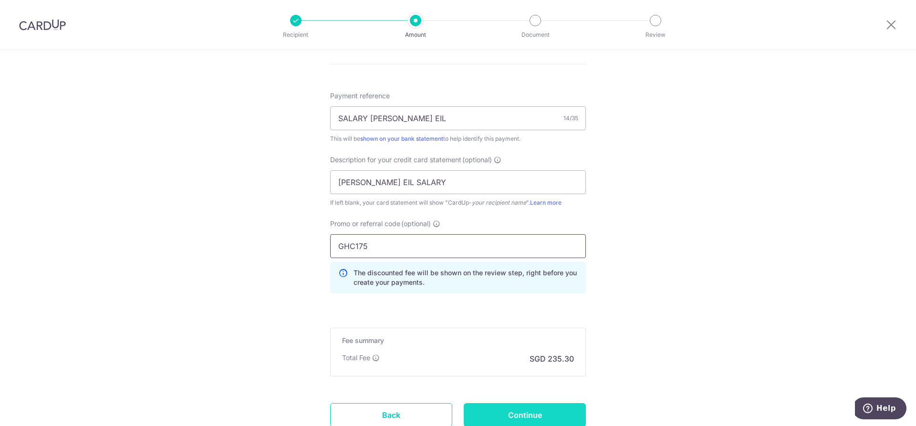
type input "GHC175"
click at [495, 421] on input "Continue" at bounding box center [525, 415] width 122 height 24
type input "Create Schedule"
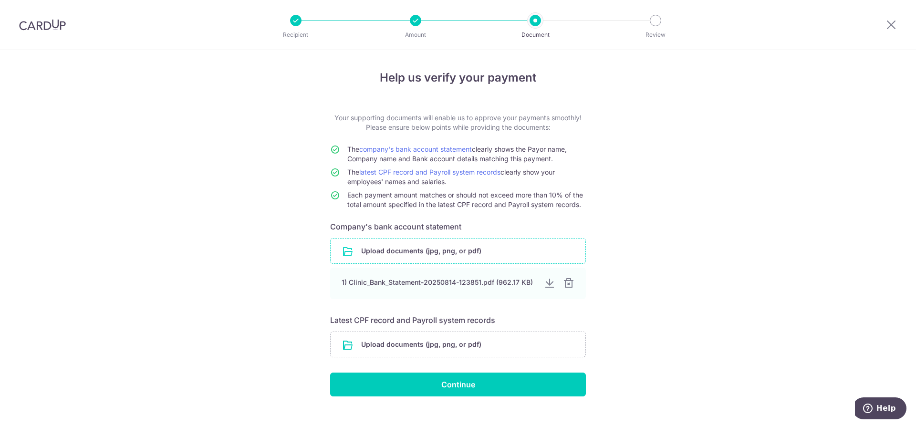
click at [429, 251] on input "file" at bounding box center [458, 251] width 255 height 25
click at [544, 284] on div at bounding box center [548, 283] width 11 height 11
click at [378, 342] on input "file" at bounding box center [458, 344] width 255 height 25
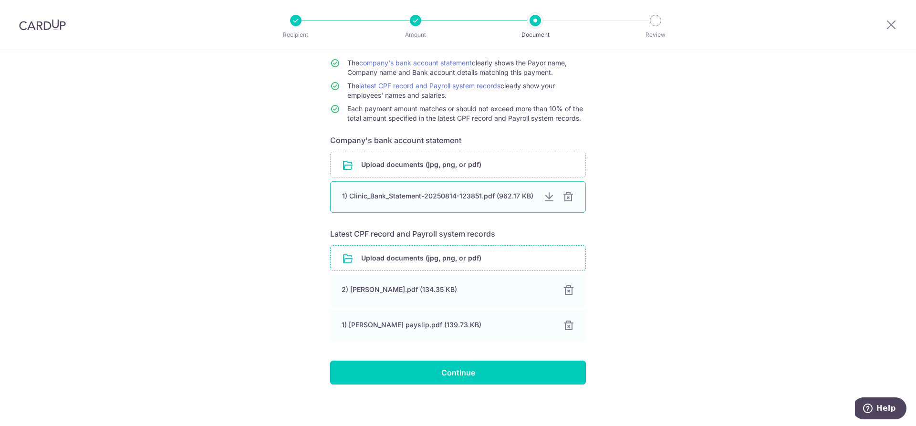
scroll to position [90, 0]
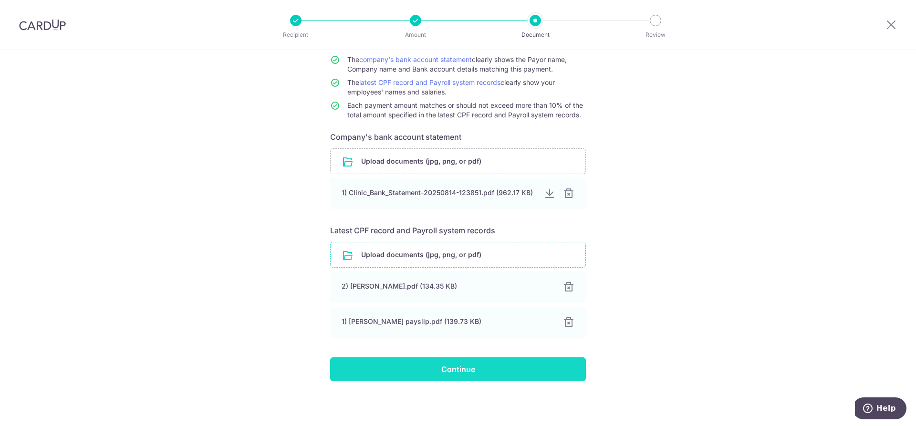
click at [438, 364] on input "Continue" at bounding box center [458, 369] width 256 height 24
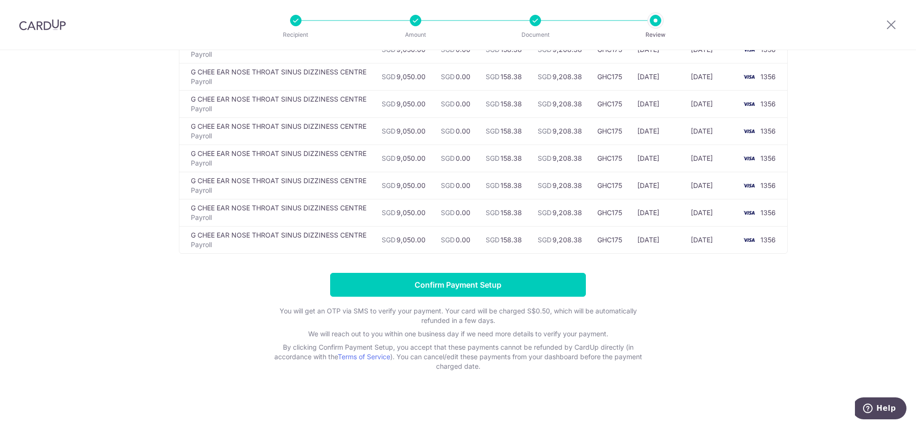
scroll to position [232, 0]
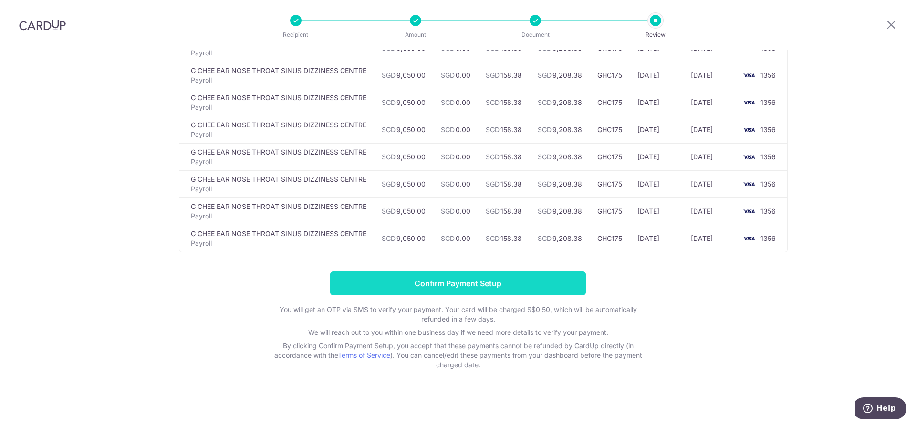
click at [450, 287] on input "Confirm Payment Setup" at bounding box center [458, 283] width 256 height 24
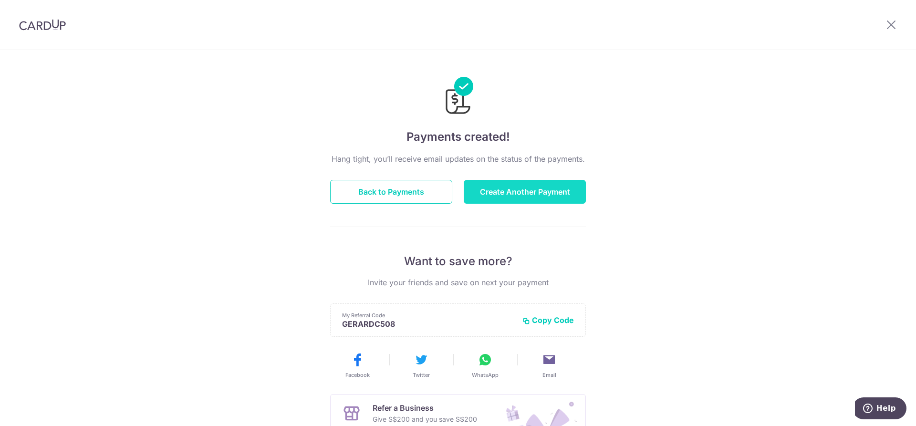
click at [474, 191] on button "Create Another Payment" at bounding box center [525, 192] width 122 height 24
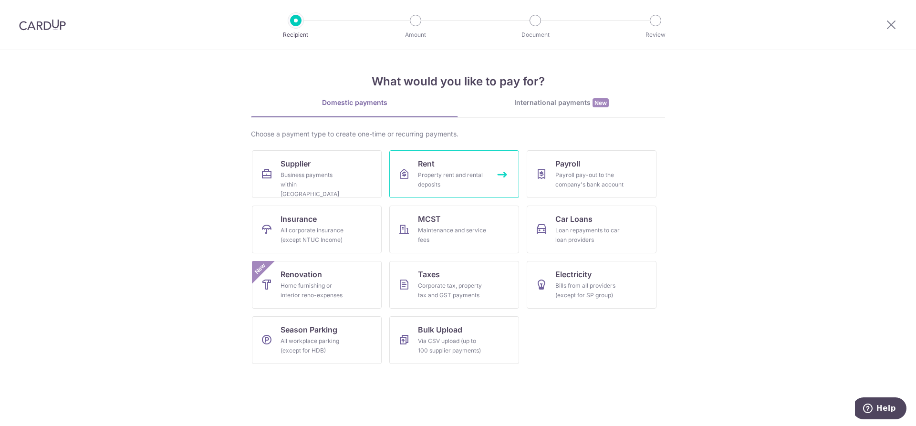
click at [424, 181] on div "Property rent and rental deposits" at bounding box center [452, 179] width 69 height 19
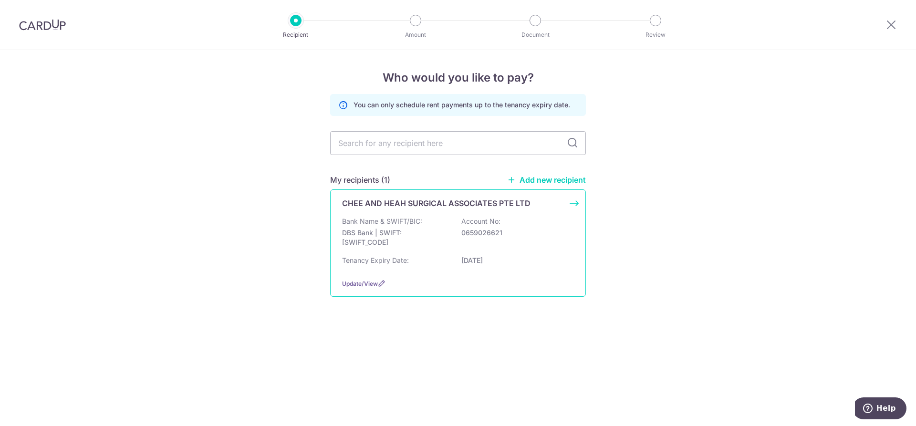
click at [435, 202] on p "CHEE AND HEAH SURGICAL ASSOCIATES PTE LTD" at bounding box center [436, 202] width 188 height 11
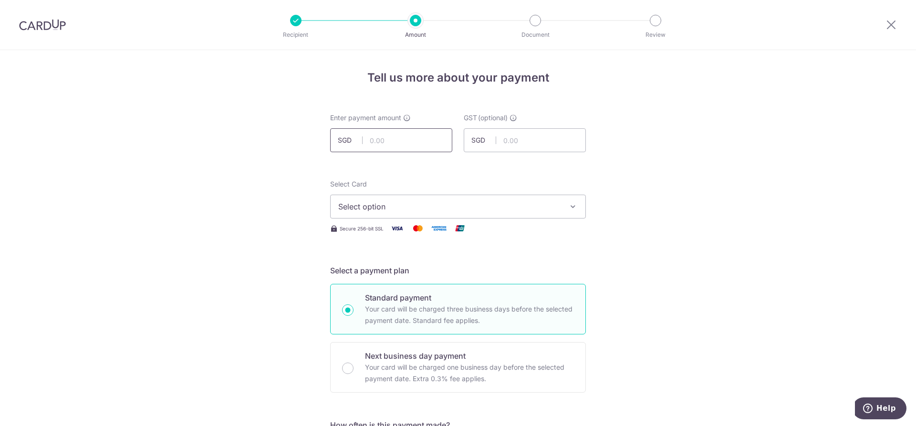
click at [365, 137] on input "text" at bounding box center [391, 140] width 122 height 24
click at [373, 210] on span "Select option" at bounding box center [449, 206] width 222 height 11
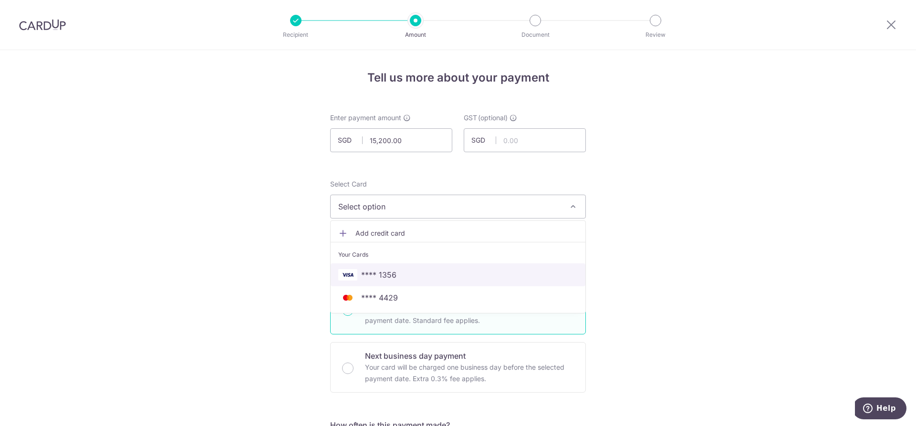
click at [374, 275] on span "**** 1356" at bounding box center [378, 274] width 35 height 11
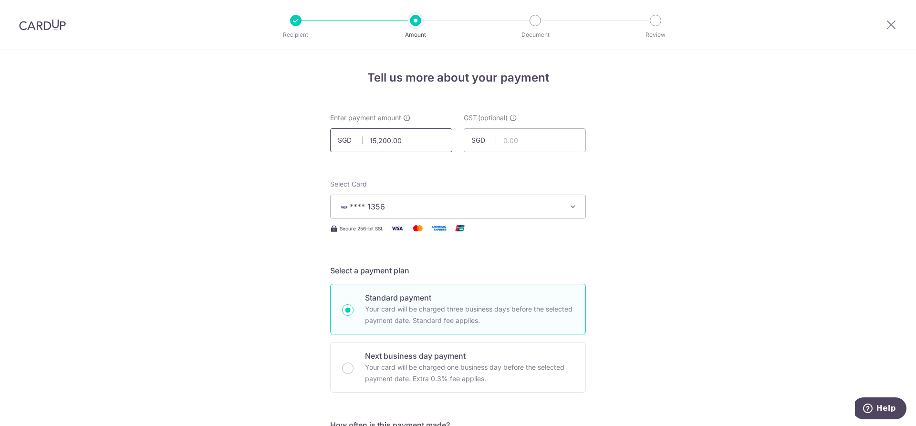
drag, startPoint x: 411, startPoint y: 146, endPoint x: 354, endPoint y: 159, distance: 58.3
click at [383, 142] on input "14933" at bounding box center [391, 140] width 122 height 24
click at [519, 147] on input "text" at bounding box center [525, 140] width 122 height 24
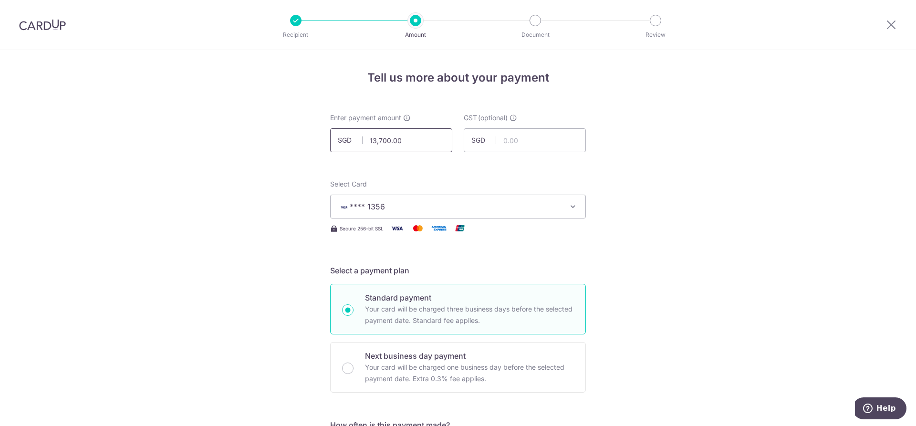
drag, startPoint x: 411, startPoint y: 139, endPoint x: 347, endPoint y: 152, distance: 65.7
click at [347, 152] on div "Enter payment amount SGD 13,700.00 13700.00 GST (optional) SGD" at bounding box center [458, 133] width 256 height 40
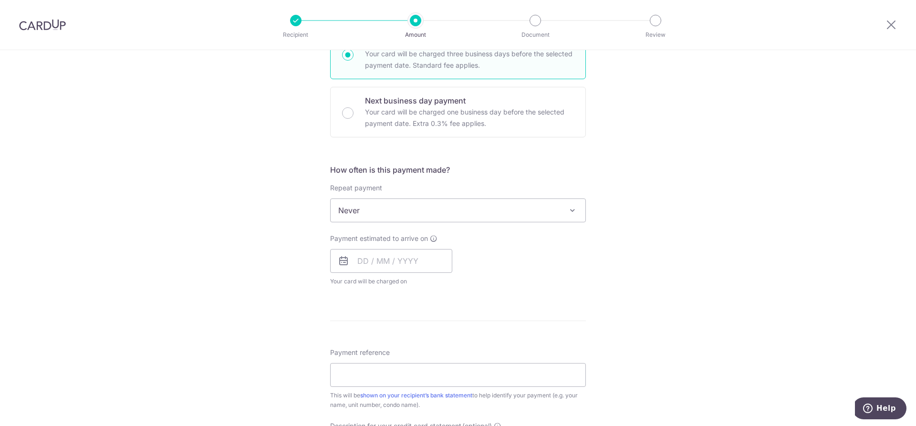
scroll to position [262, 0]
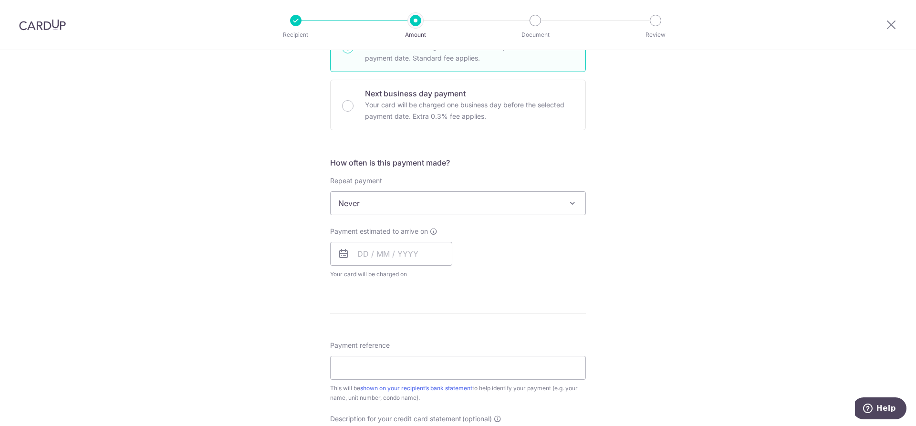
click at [451, 202] on span "Never" at bounding box center [458, 203] width 255 height 23
type input "14,933.00"
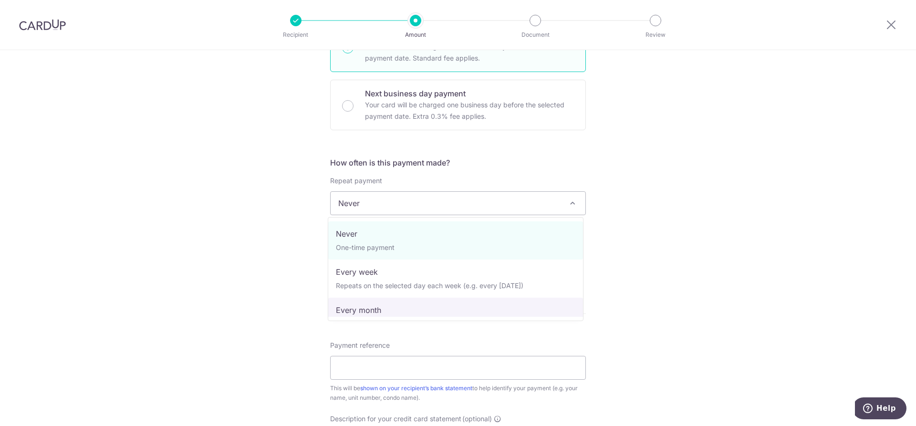
select select "3"
type input "31/12/2026"
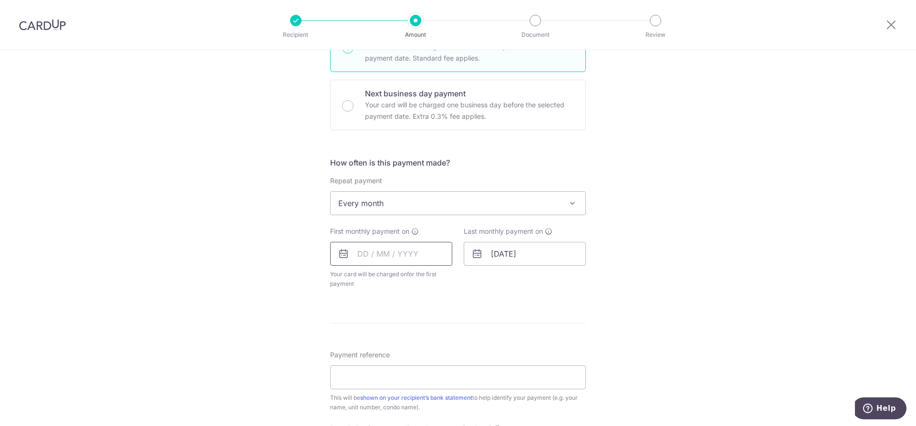
click at [360, 254] on input "text" at bounding box center [391, 254] width 122 height 24
click at [441, 379] on link "22" at bounding box center [444, 378] width 15 height 15
type input "22/08/2025"
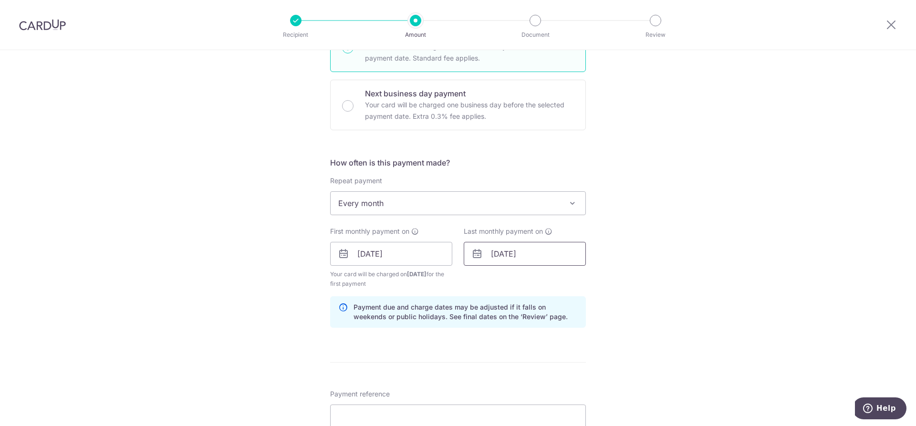
click at [491, 249] on input "31/12/2026" at bounding box center [525, 254] width 122 height 24
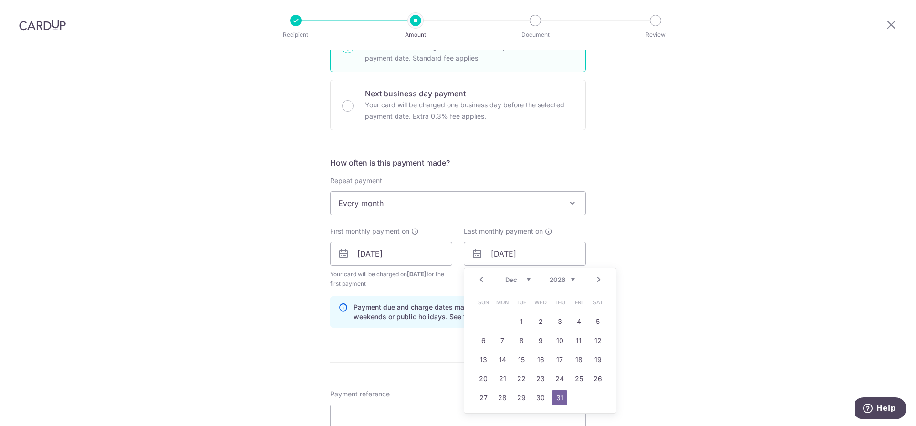
click at [597, 280] on link "Next" at bounding box center [598, 279] width 11 height 11
click at [481, 281] on link "Prev" at bounding box center [481, 279] width 11 height 11
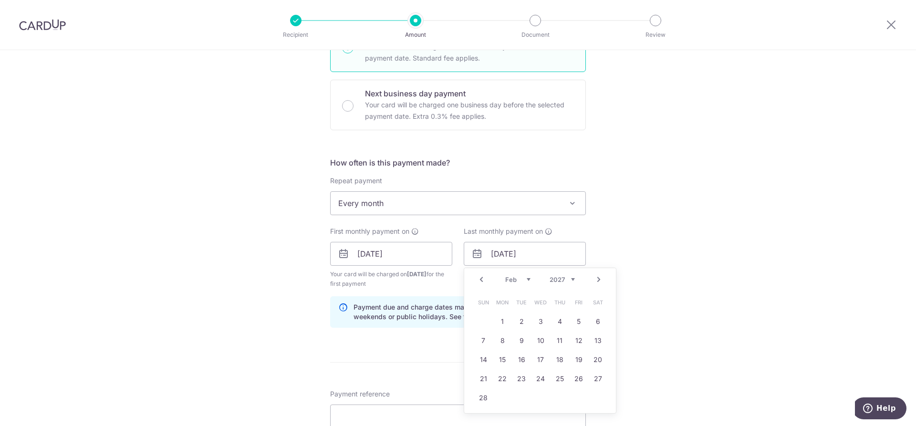
click at [481, 281] on link "Prev" at bounding box center [481, 279] width 11 height 11
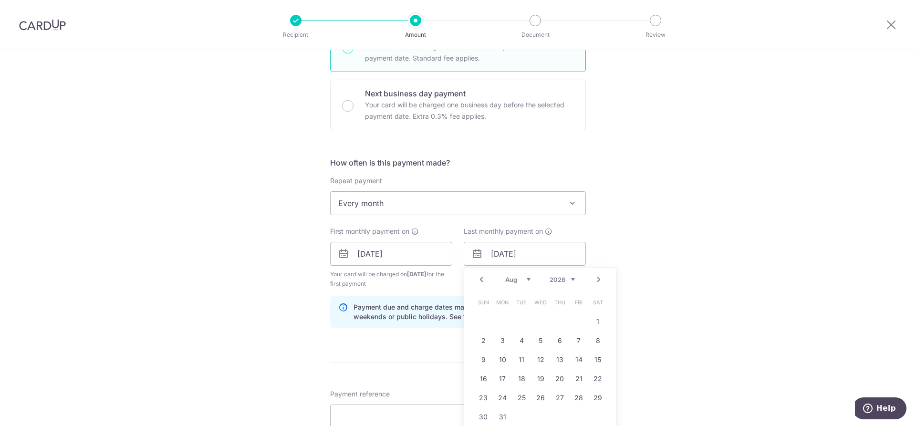
click at [481, 281] on link "Prev" at bounding box center [481, 279] width 11 height 11
click at [539, 380] on link "22" at bounding box center [540, 378] width 15 height 15
type input "22/07/2026"
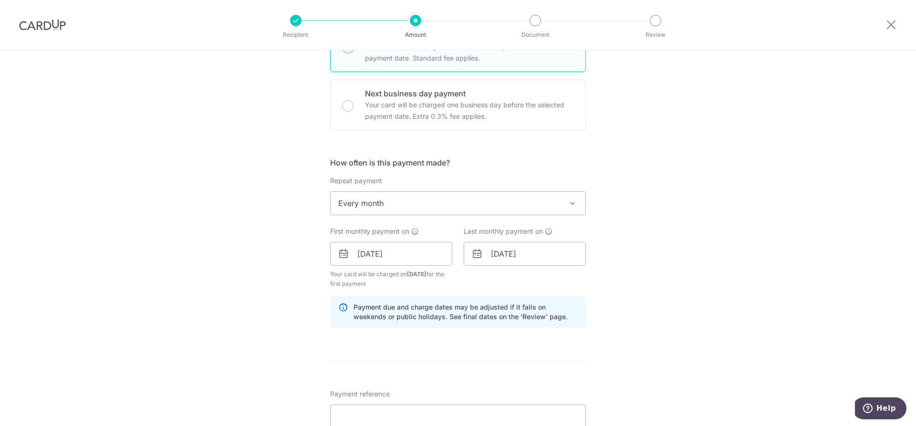
click at [188, 303] on div "Tell us more about your payment Enter payment amount SGD 14,933.00 14933.00 GST…" at bounding box center [458, 276] width 916 height 976
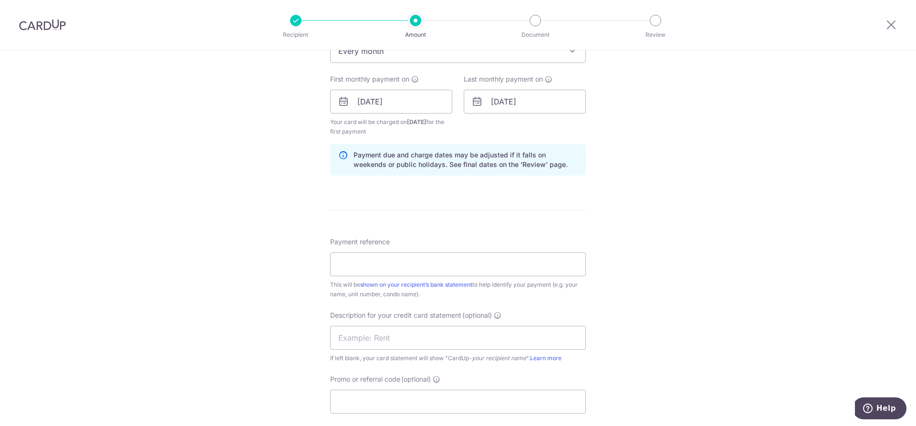
scroll to position [429, 0]
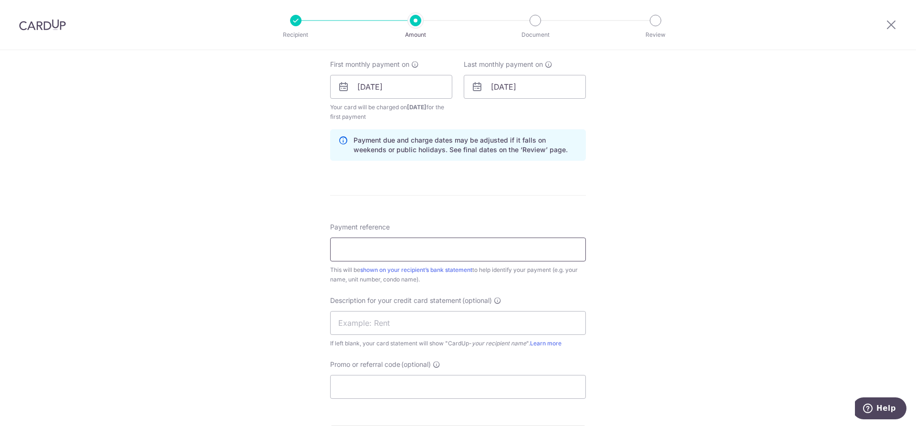
click at [345, 250] on input "Payment reference" at bounding box center [458, 250] width 256 height 24
type input "RENTAL"
click at [355, 317] on input "text" at bounding box center [458, 323] width 256 height 24
type input "CLINIC RENTAL"
click at [387, 388] on input "Promo or referral code (optional)" at bounding box center [458, 387] width 256 height 24
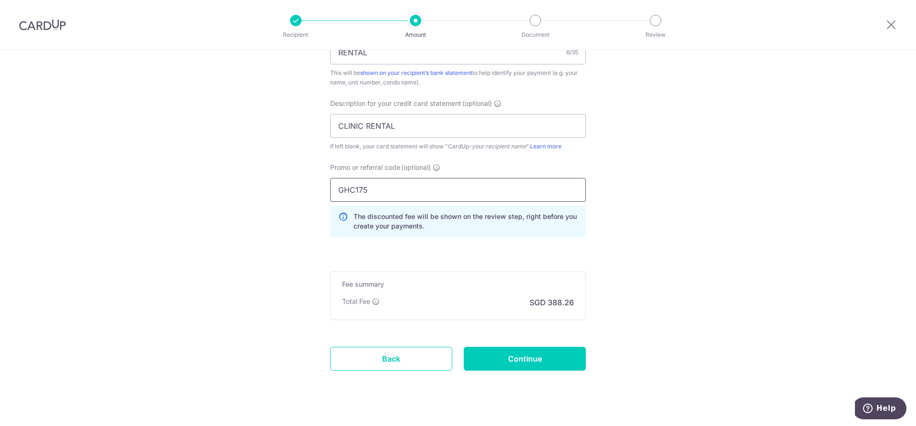
scroll to position [643, 0]
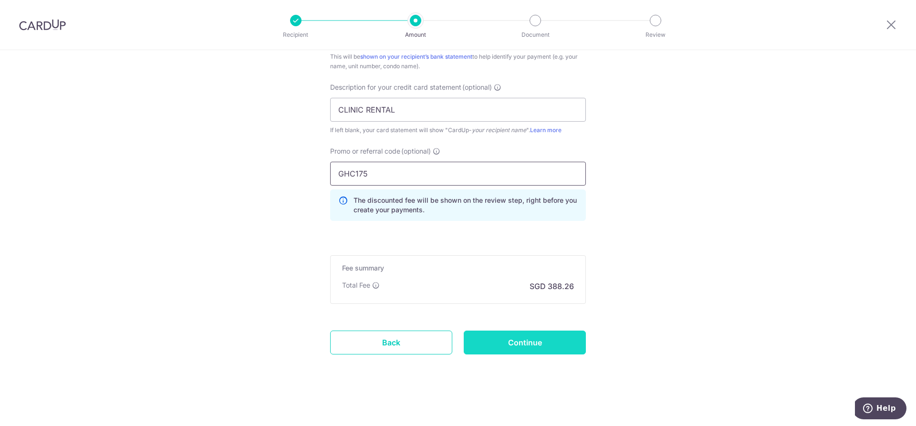
type input "GHC175"
click at [520, 341] on input "Continue" at bounding box center [525, 343] width 122 height 24
type input "Create Schedule"
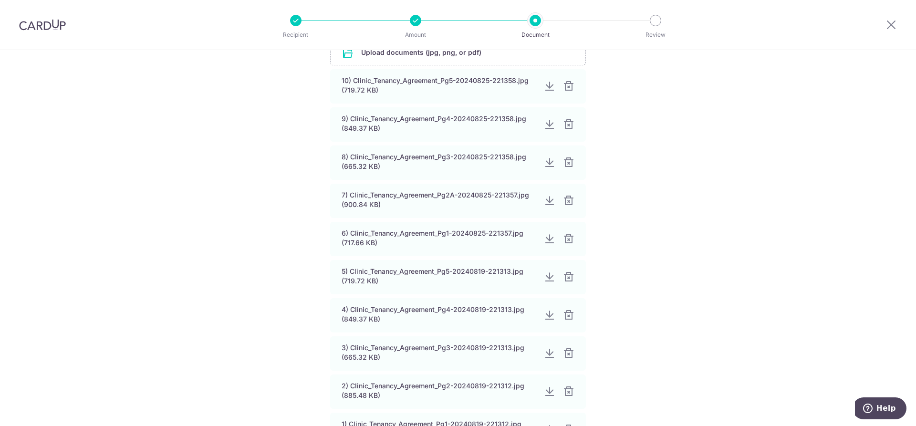
scroll to position [167, 0]
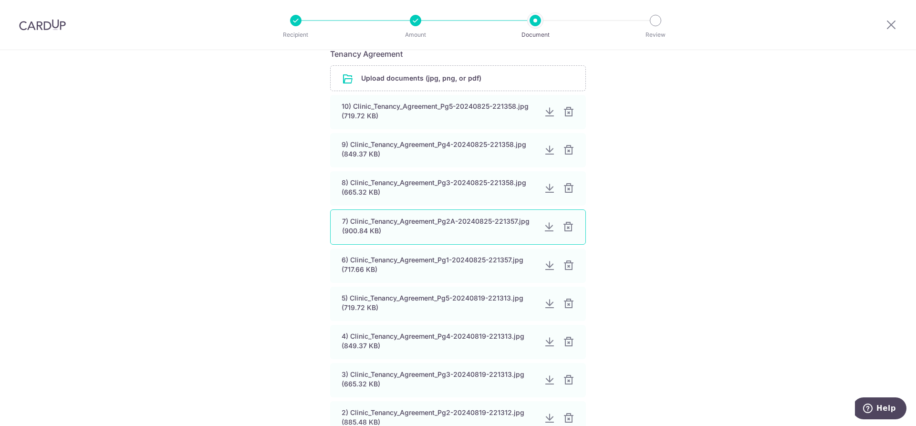
click at [546, 228] on div at bounding box center [548, 226] width 11 height 11
click at [544, 112] on div at bounding box center [548, 112] width 11 height 11
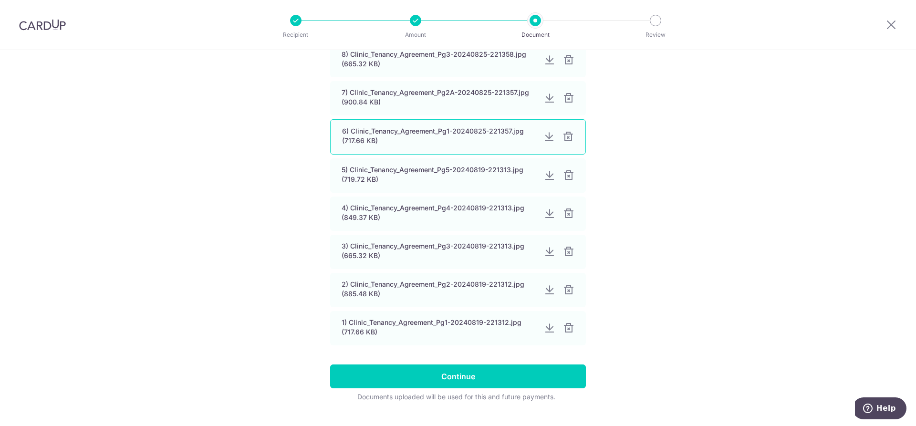
scroll to position [310, 0]
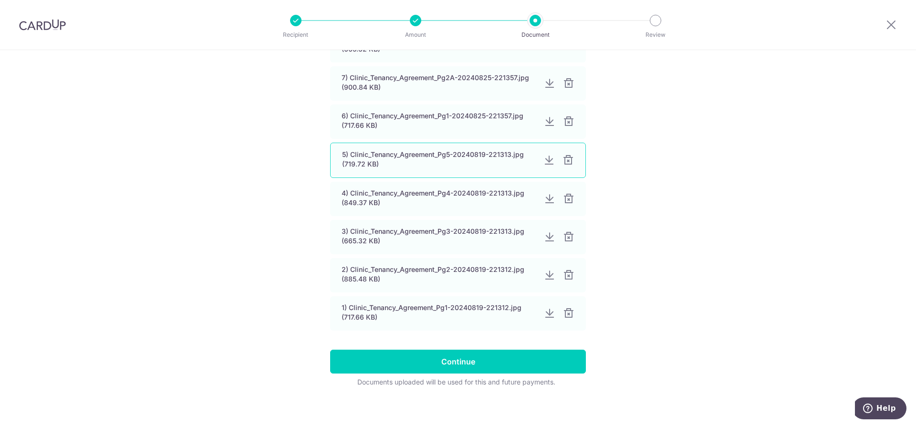
click at [565, 160] on div at bounding box center [567, 160] width 11 height 11
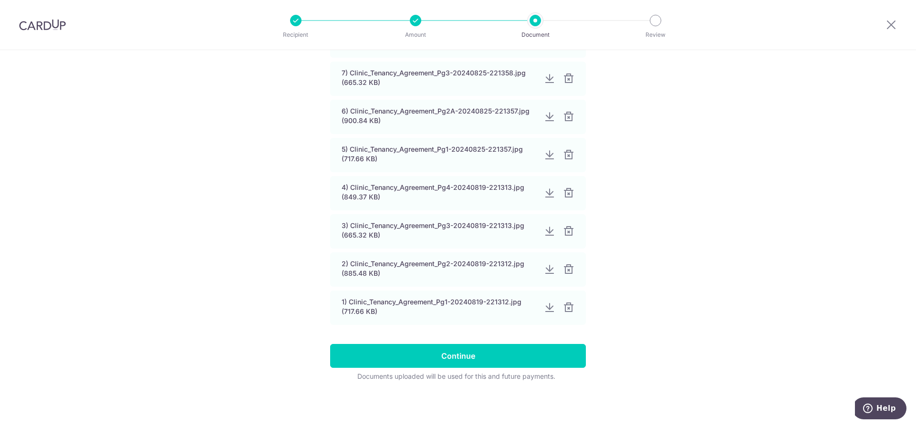
scroll to position [278, 0]
click at [566, 196] on div at bounding box center [567, 192] width 11 height 11
click at [564, 228] on div at bounding box center [567, 230] width 11 height 11
click at [566, 263] on div "2) Clinic_Tenancy_Agreement_Pg2-20240819-221312.jpg (885.48 KB)" at bounding box center [458, 268] width 256 height 35
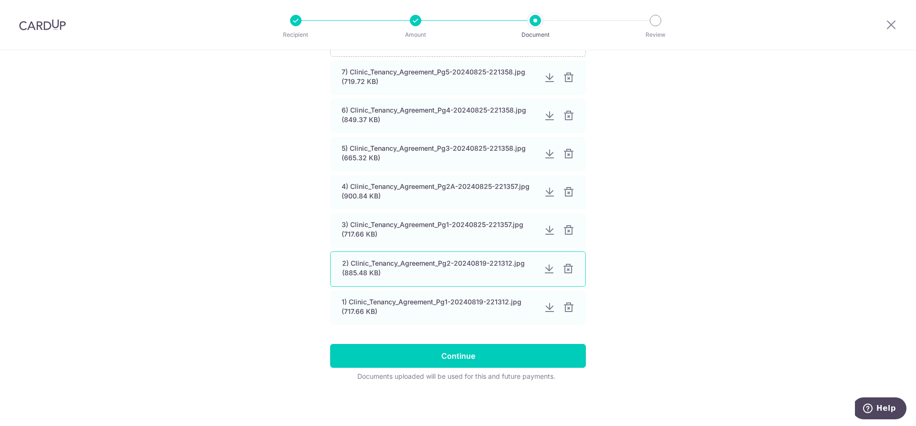
click at [566, 271] on div at bounding box center [567, 268] width 11 height 11
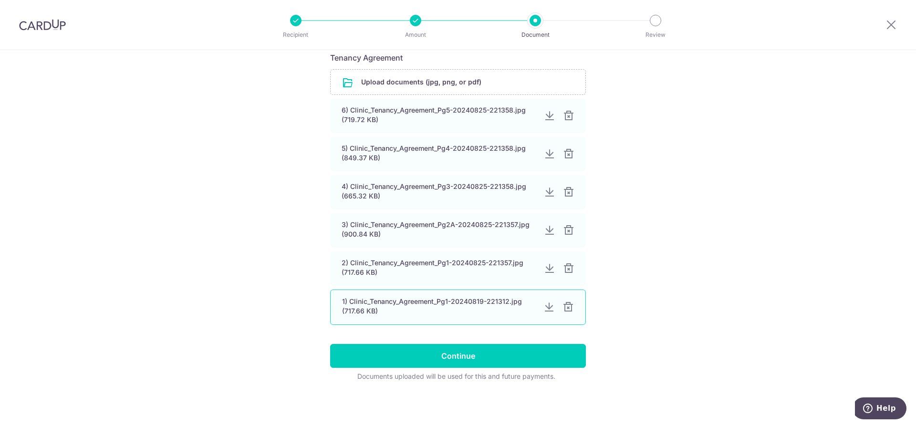
click at [564, 310] on div at bounding box center [567, 306] width 11 height 11
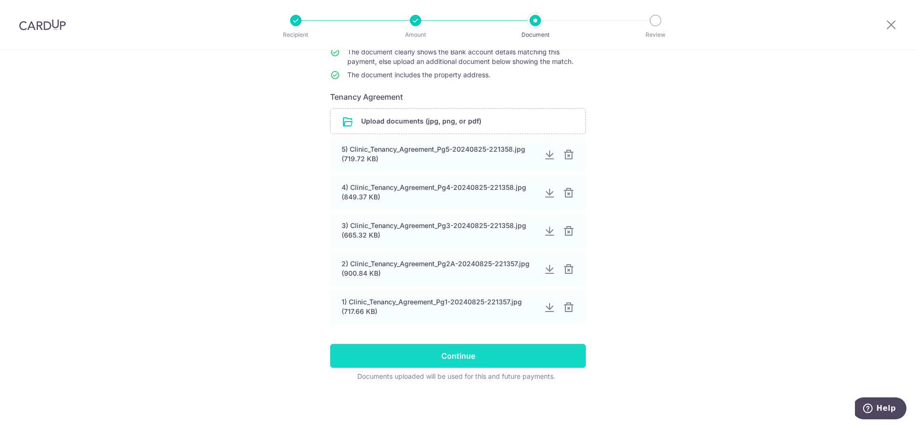
scroll to position [124, 0]
click at [450, 353] on input "Continue" at bounding box center [458, 356] width 256 height 24
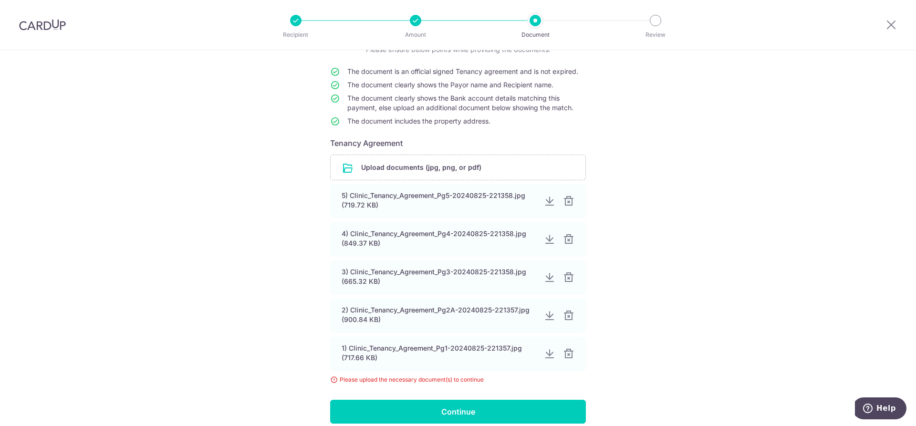
scroll to position [107, 0]
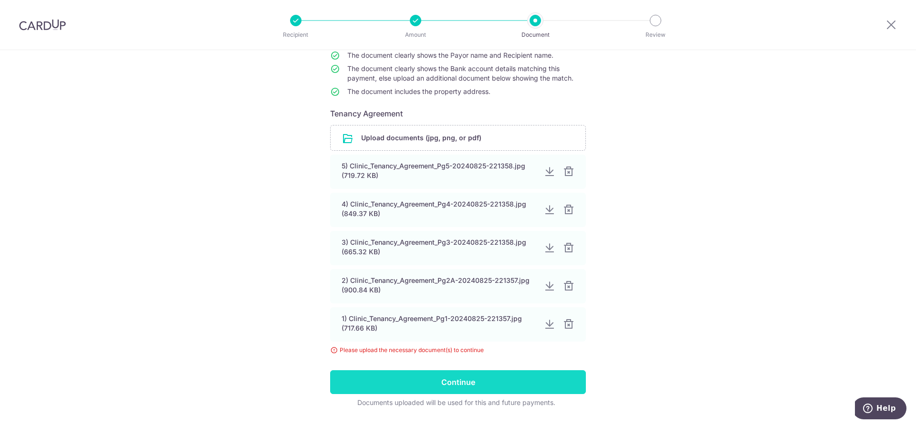
click at [446, 387] on input "Continue" at bounding box center [458, 382] width 256 height 24
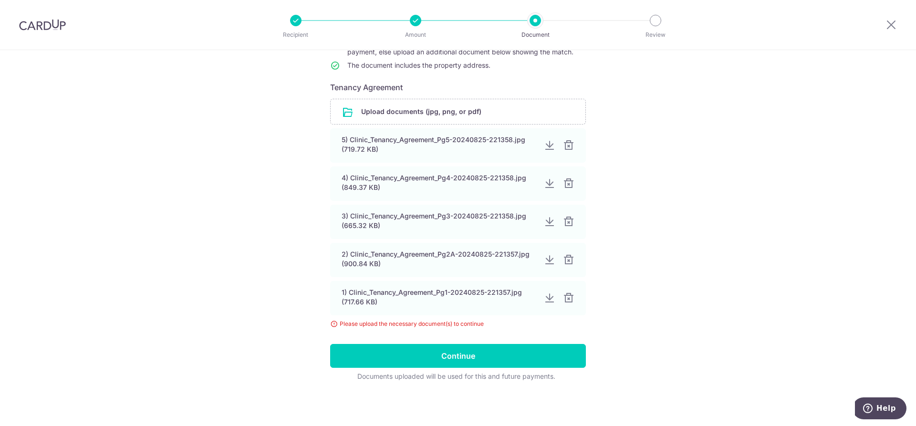
scroll to position [134, 0]
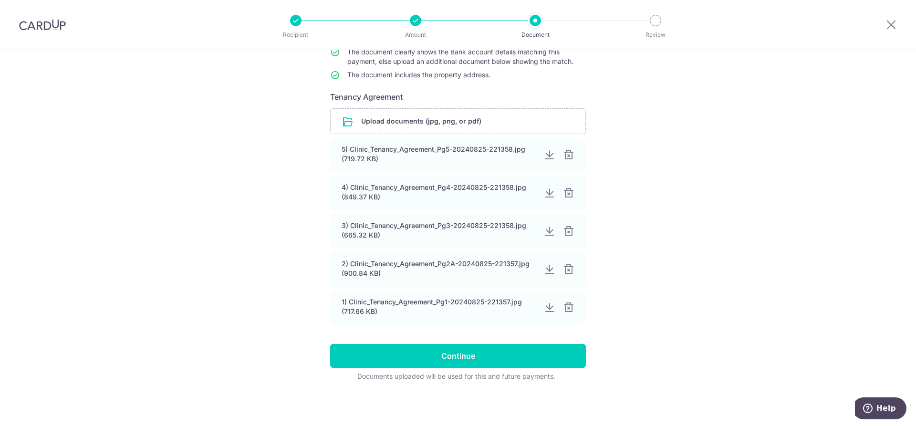
scroll to position [124, 0]
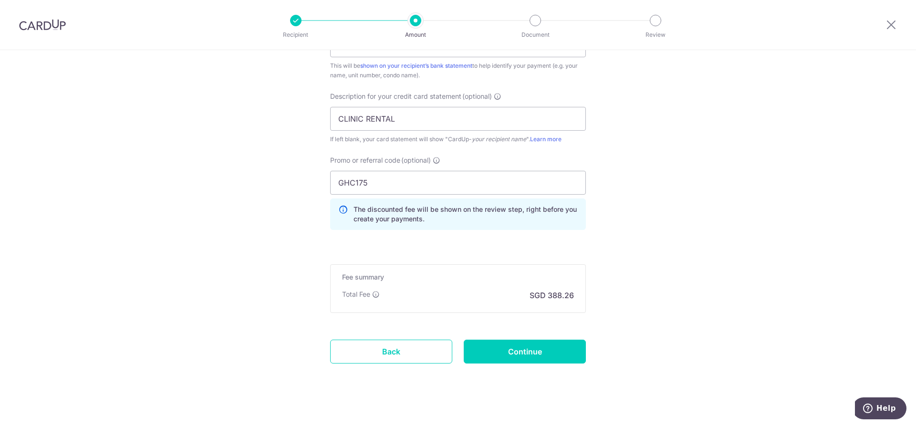
scroll to position [594, 0]
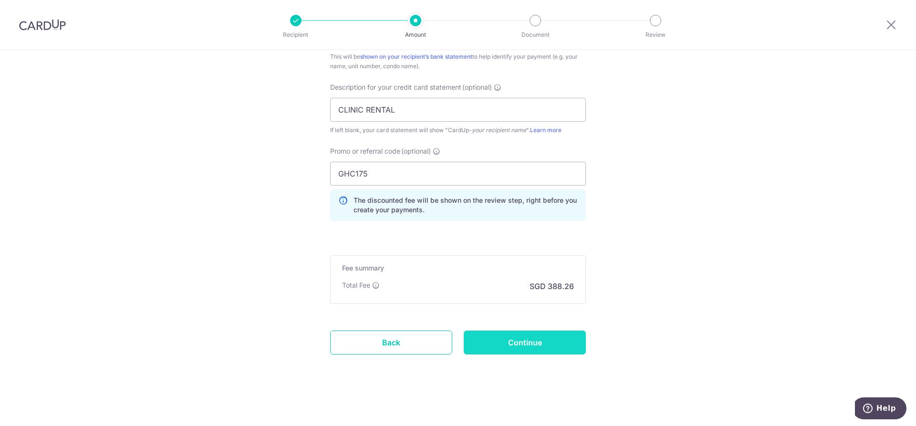
click at [527, 342] on input "Continue" at bounding box center [525, 343] width 122 height 24
type input "Update Schedule"
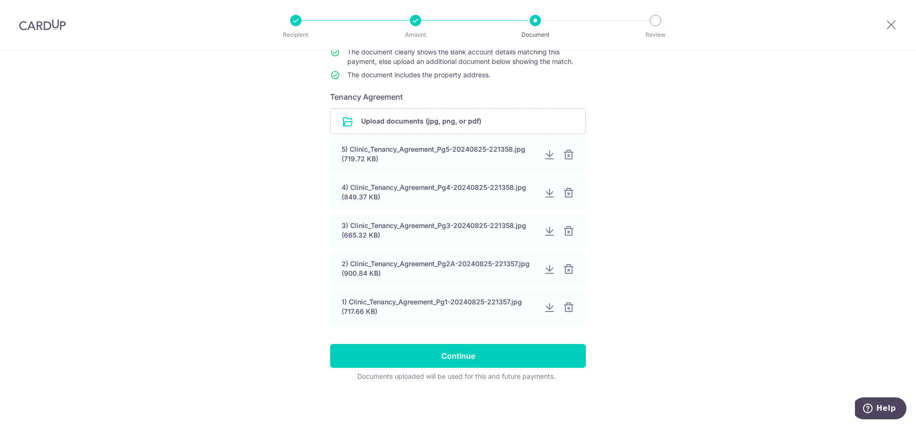
scroll to position [124, 0]
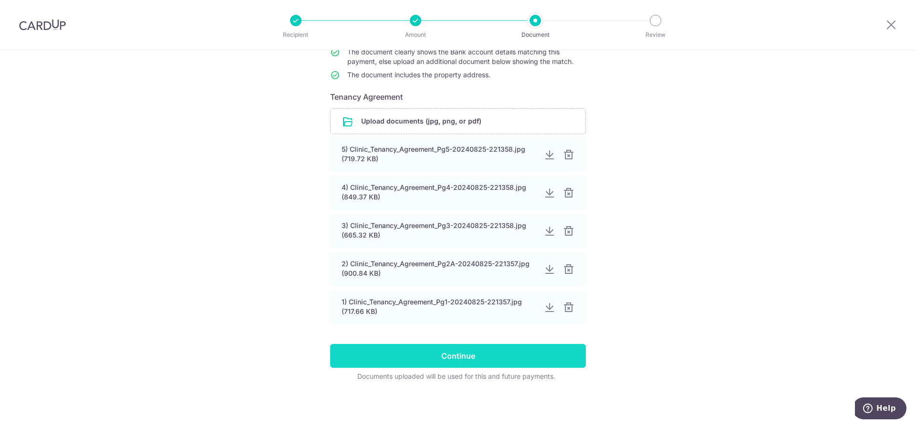
click at [463, 361] on input "Continue" at bounding box center [458, 356] width 256 height 24
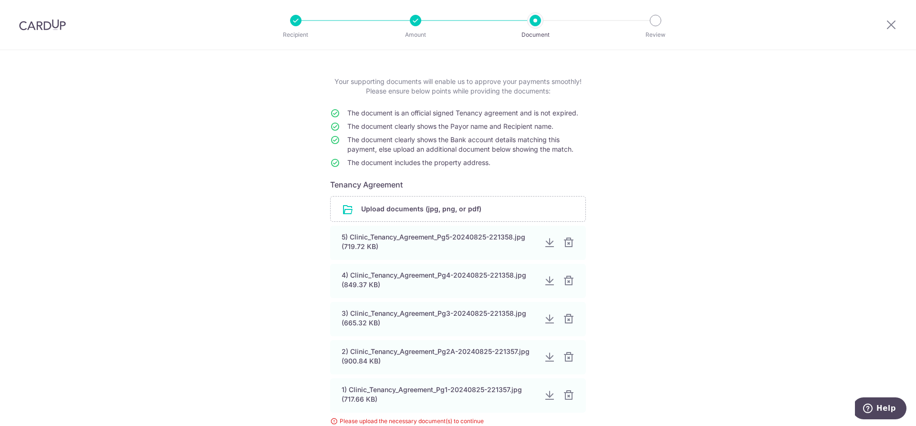
scroll to position [134, 0]
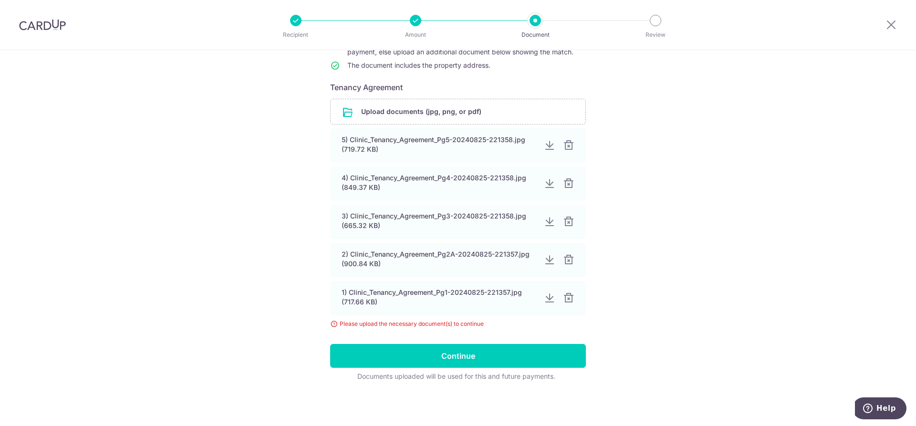
click at [332, 322] on div "Please upload the necessary document(s) to continue" at bounding box center [458, 324] width 256 height 10
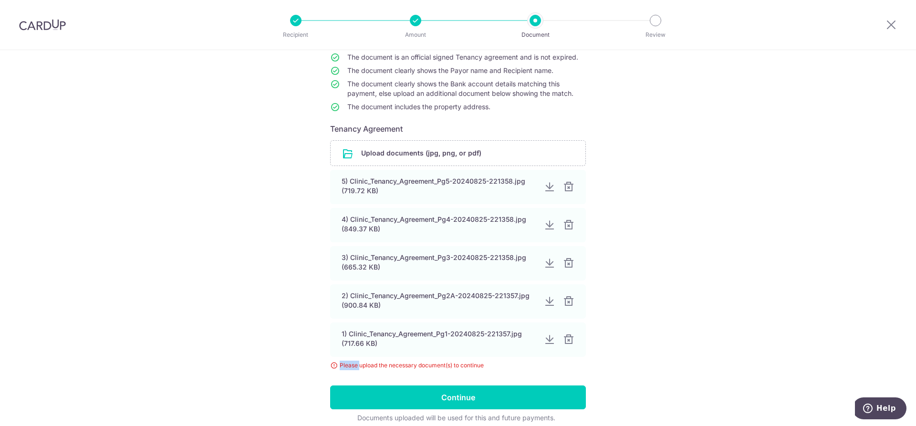
scroll to position [95, 0]
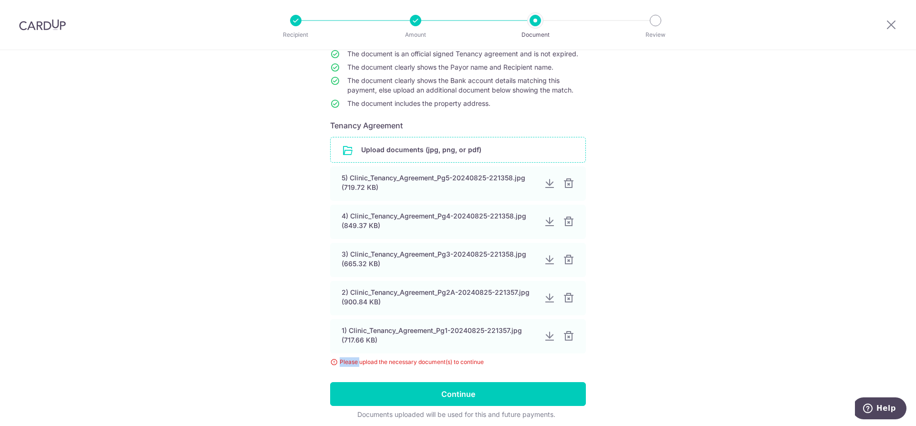
click at [384, 145] on input "file" at bounding box center [458, 149] width 255 height 25
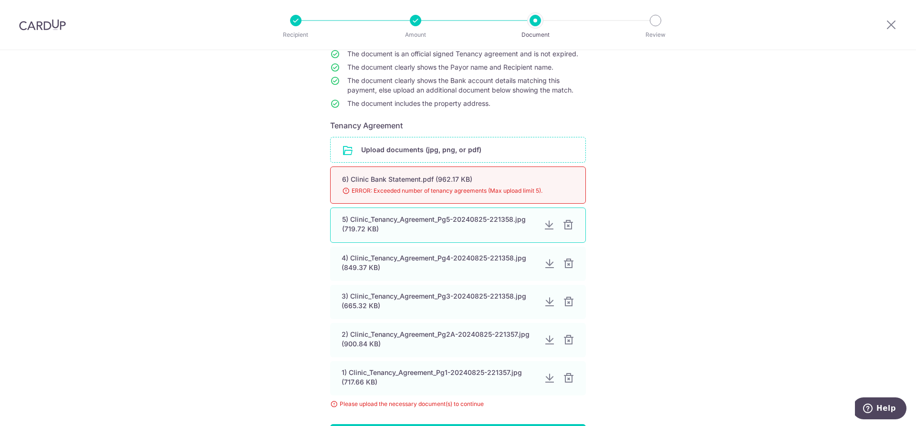
click at [564, 226] on div at bounding box center [567, 224] width 11 height 11
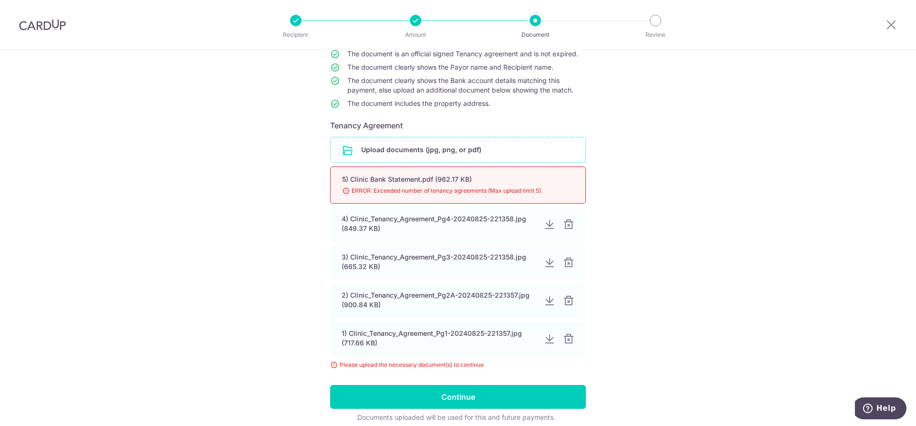
click at [564, 226] on div at bounding box center [568, 224] width 11 height 11
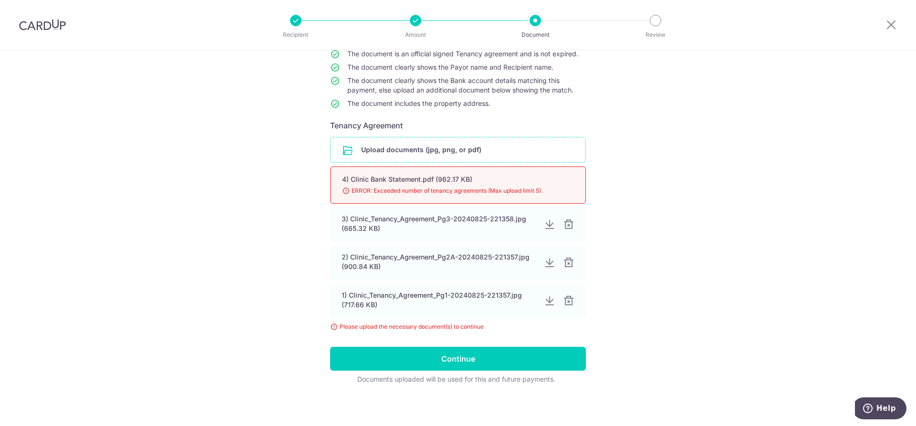
click at [564, 226] on div at bounding box center [568, 224] width 11 height 11
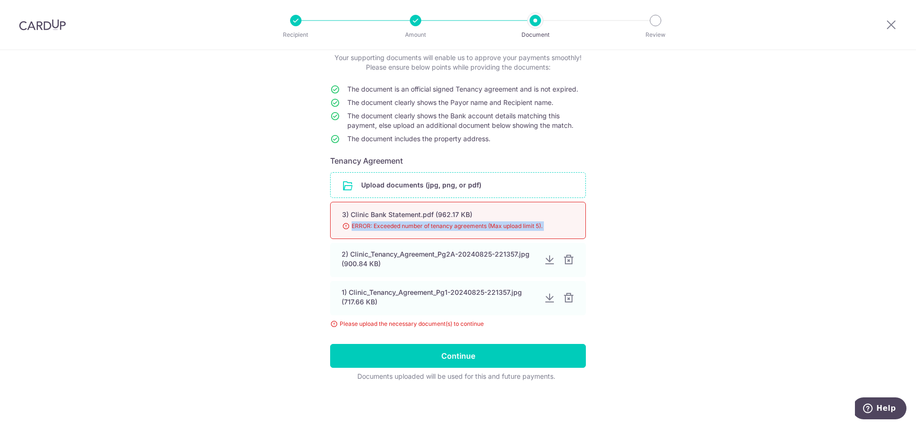
click at [564, 226] on div "3) Clinic Bank Statement.pdf (962.17 KB) 98% ERROR: Exceeded number of tenancy …" at bounding box center [458, 220] width 256 height 37
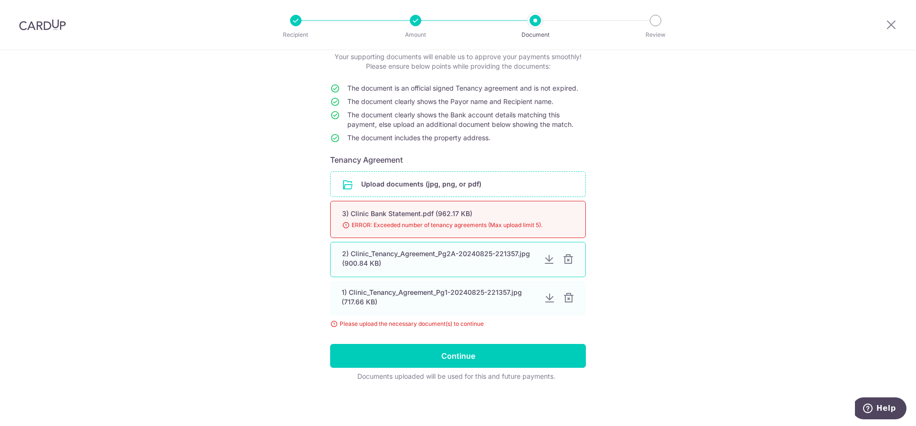
click at [563, 257] on div at bounding box center [567, 259] width 11 height 11
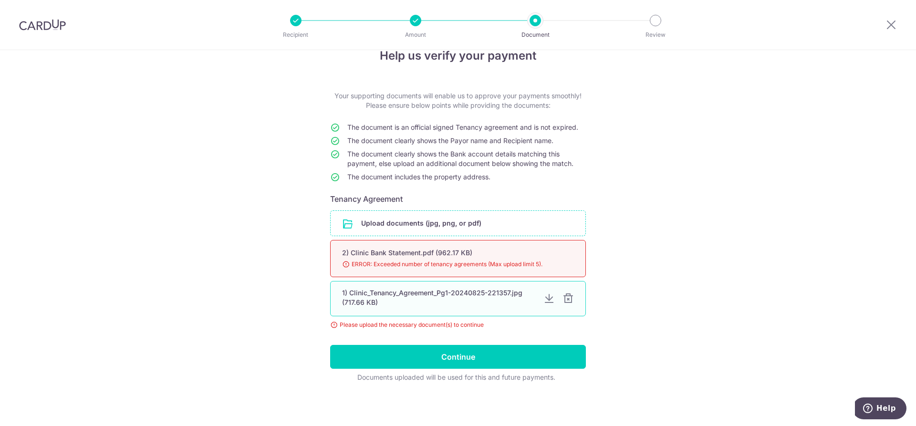
scroll to position [23, 0]
click at [566, 287] on div "1) Clinic_Tenancy_Agreement_Pg1-20240825-221357.jpg (717.66 KB)" at bounding box center [458, 297] width 256 height 35
click at [565, 295] on div at bounding box center [567, 297] width 11 height 11
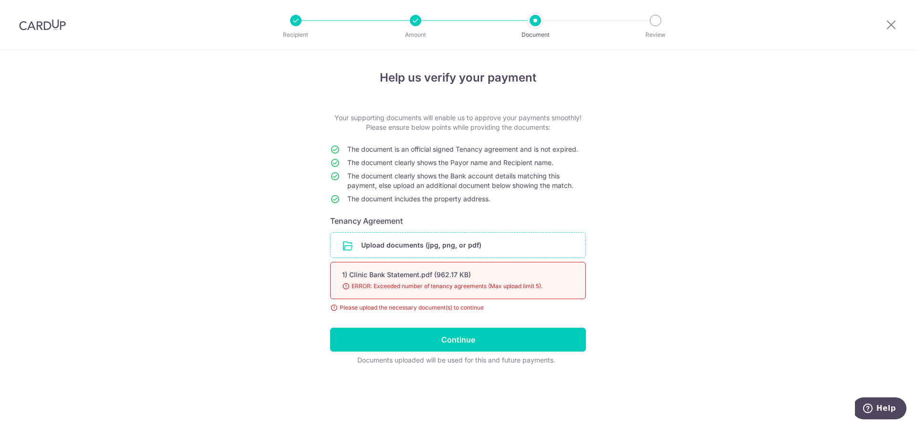
scroll to position [0, 0]
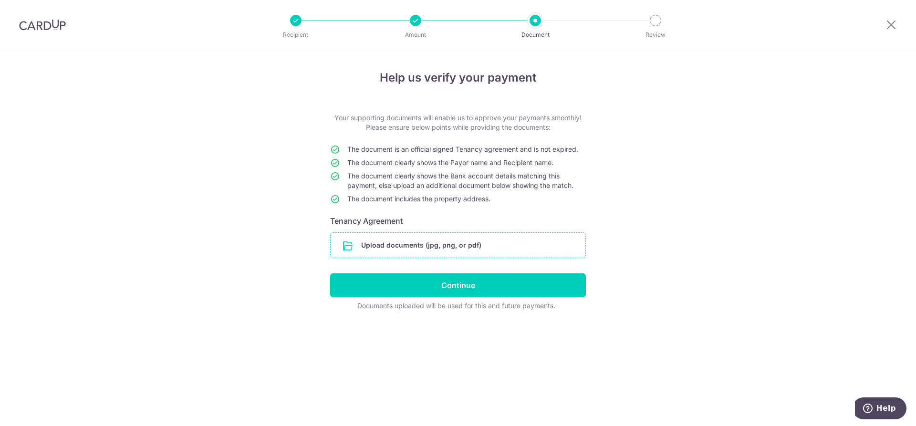
click at [392, 249] on input "file" at bounding box center [458, 245] width 255 height 25
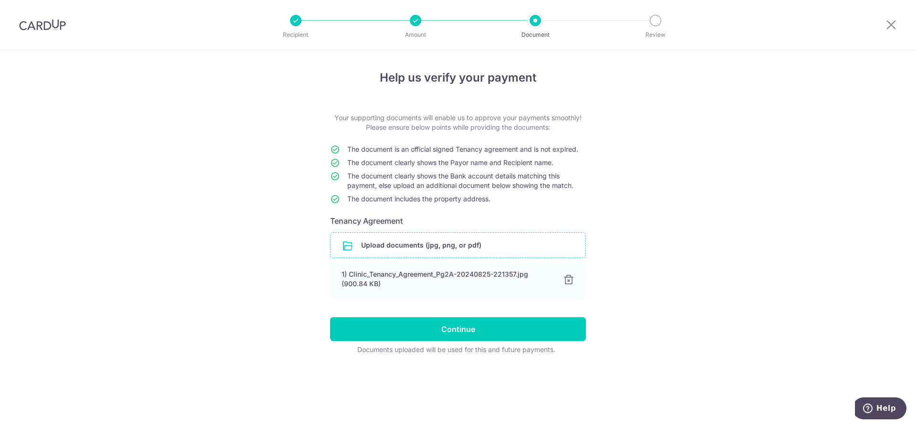
click at [416, 241] on input "file" at bounding box center [458, 245] width 255 height 25
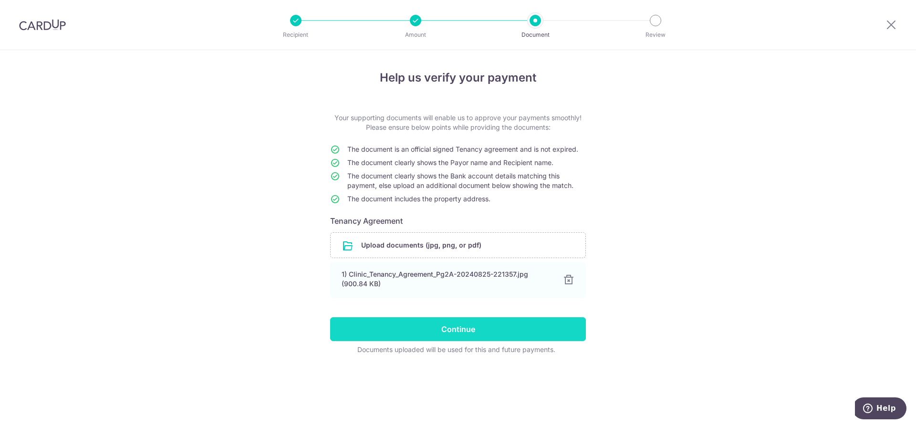
click at [450, 329] on input "Continue" at bounding box center [458, 329] width 256 height 24
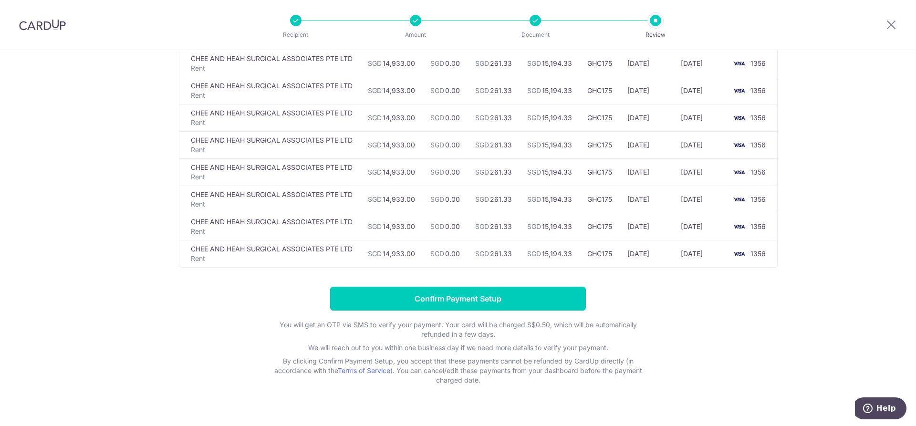
scroll to position [232, 0]
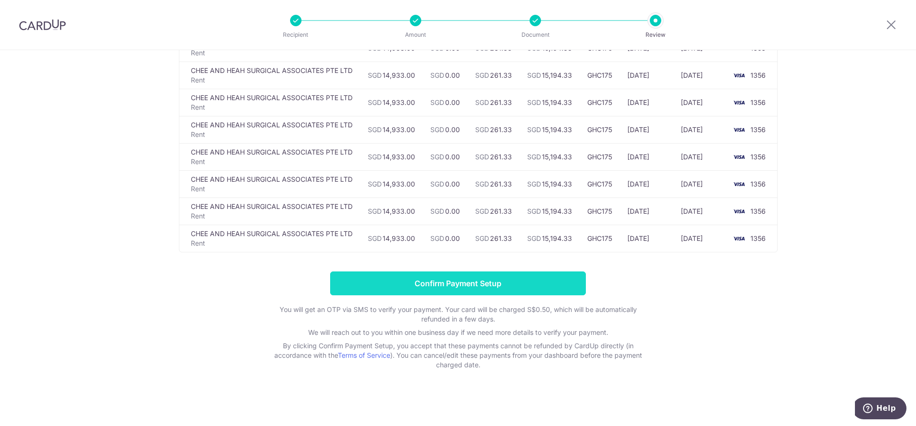
click at [464, 284] on input "Confirm Payment Setup" at bounding box center [458, 283] width 256 height 24
